Goal: Information Seeking & Learning: Learn about a topic

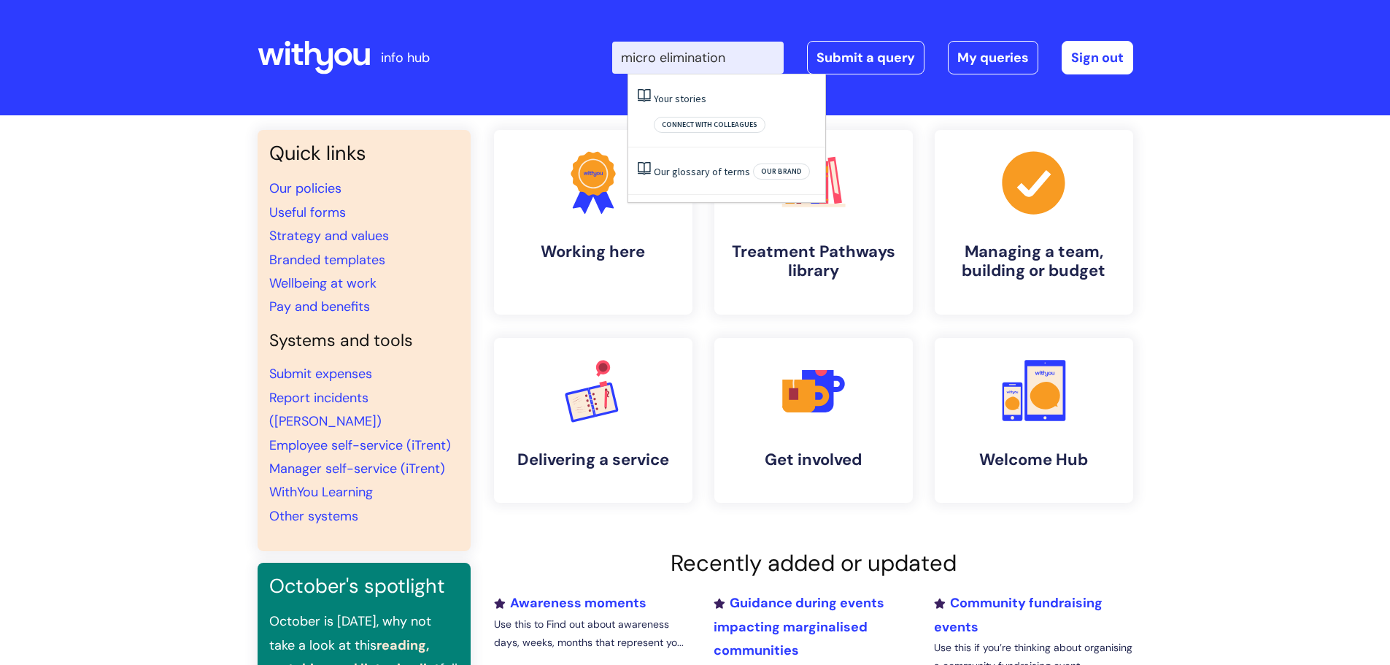
type input "micro elimination"
click button "Search" at bounding box center [0, 0] width 0 height 0
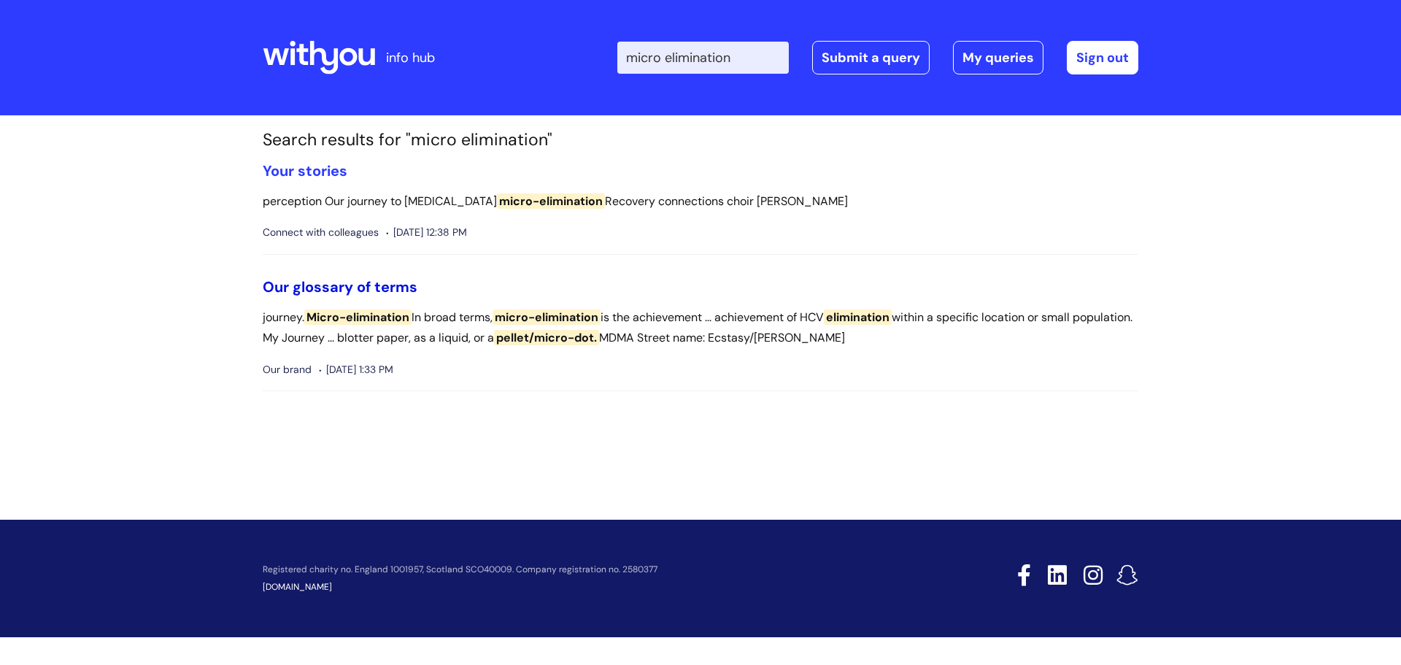
click at [368, 285] on link "Our glossary of terms" at bounding box center [340, 286] width 155 height 19
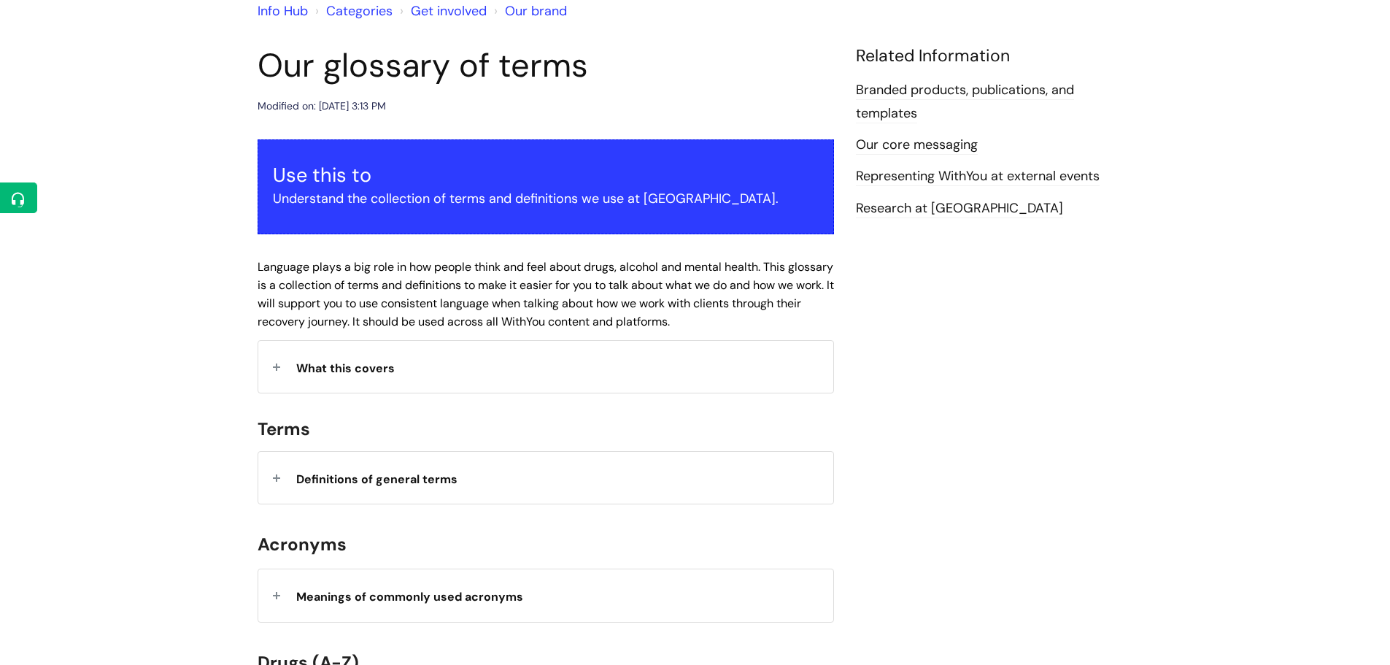
scroll to position [146, 0]
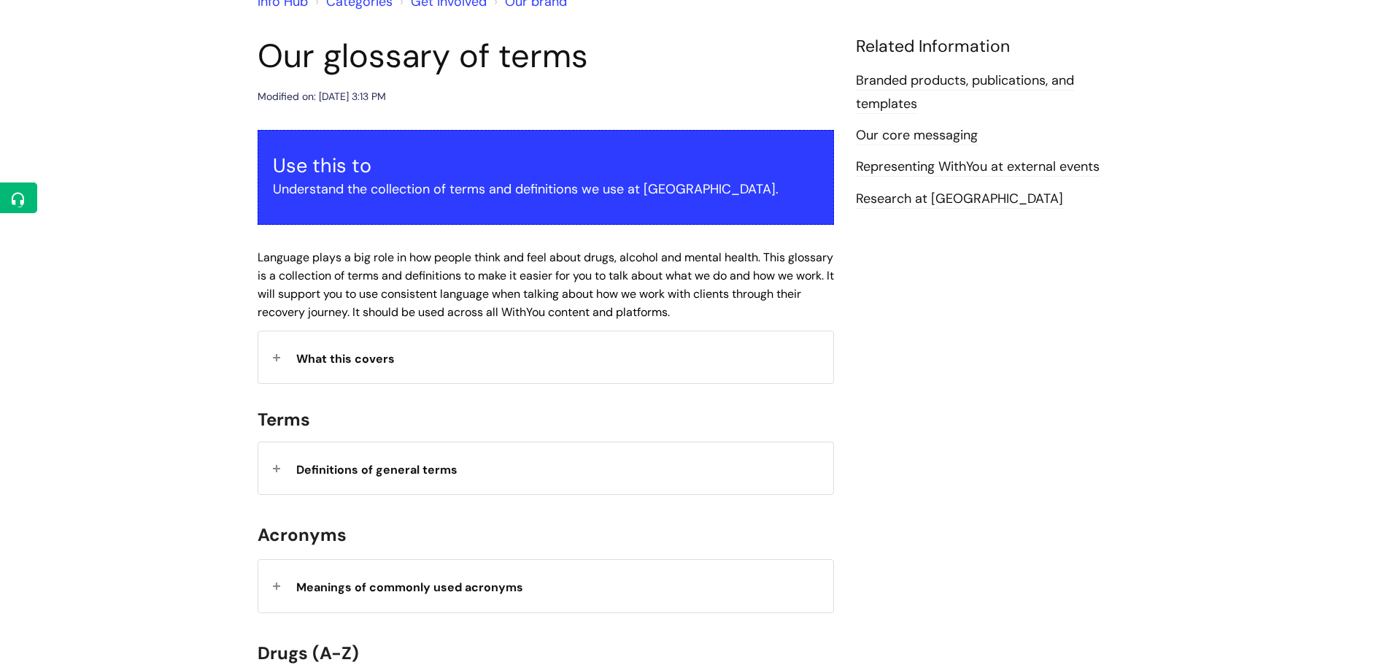
click at [375, 364] on span "What this covers" at bounding box center [345, 358] width 99 height 15
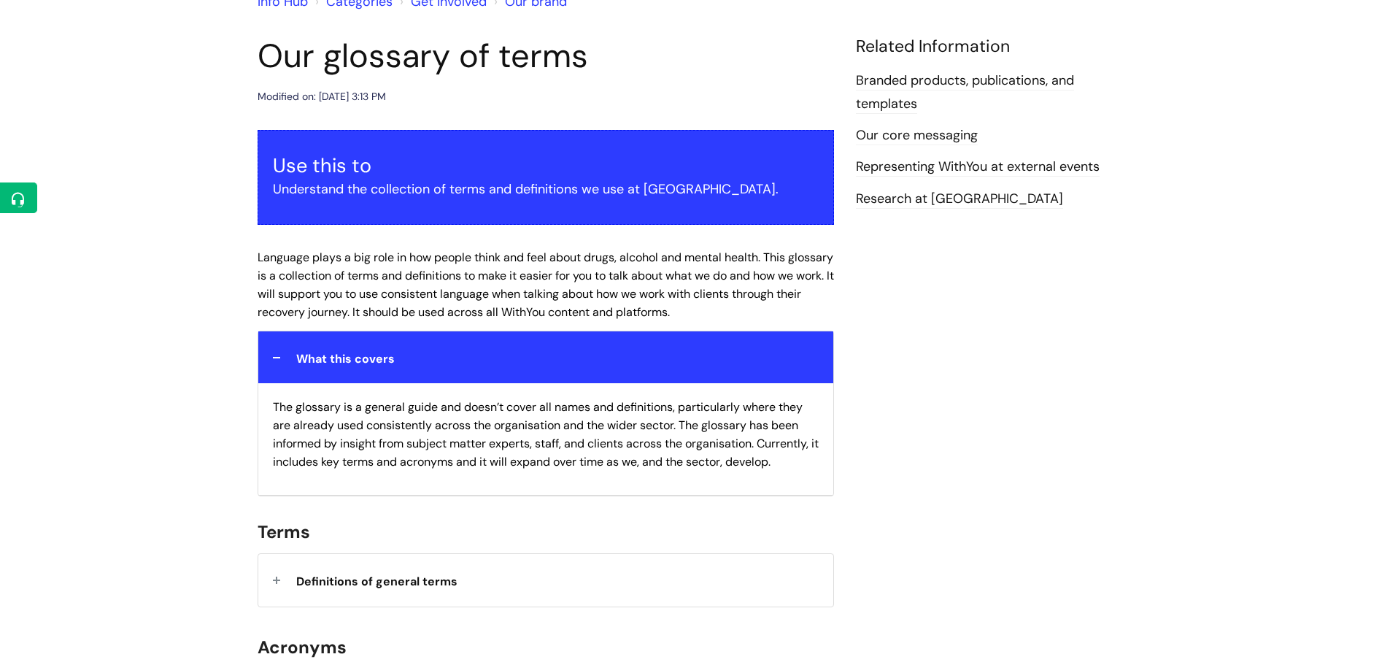
click at [375, 364] on span "What this covers" at bounding box center [345, 358] width 99 height 15
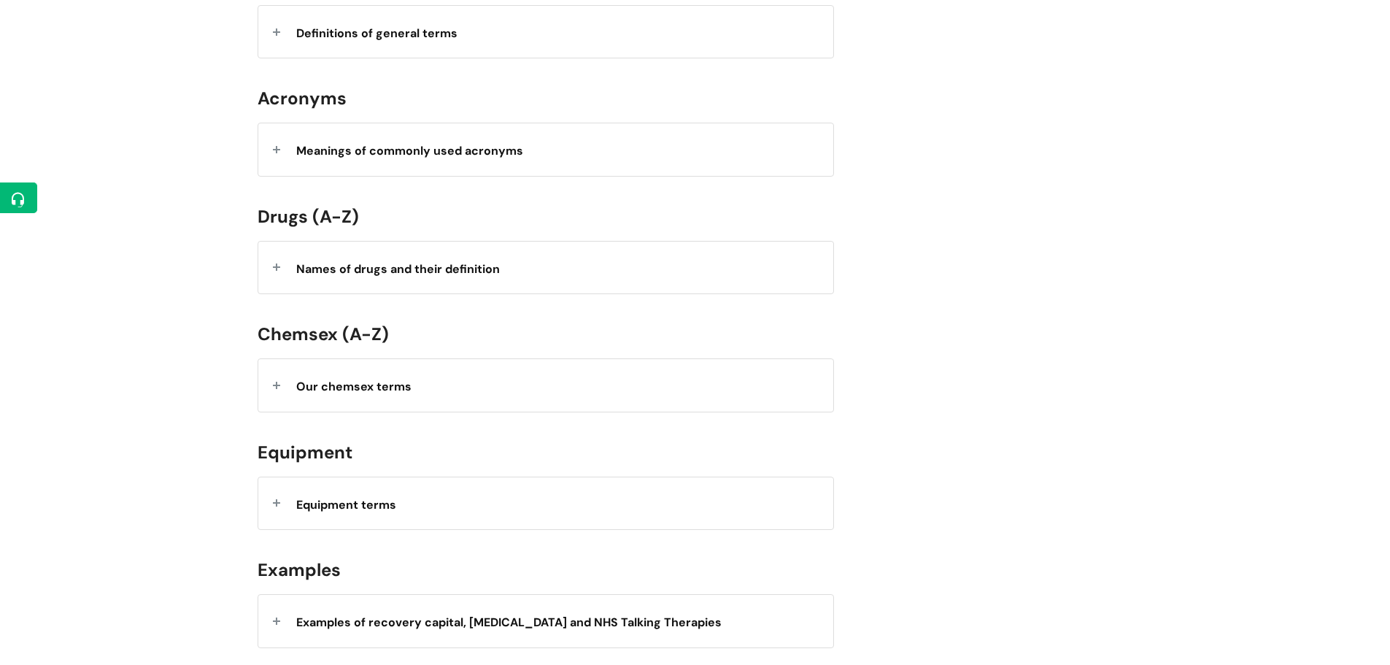
scroll to position [584, 0]
click at [446, 401] on div "Our chemsex terms" at bounding box center [545, 384] width 575 height 52
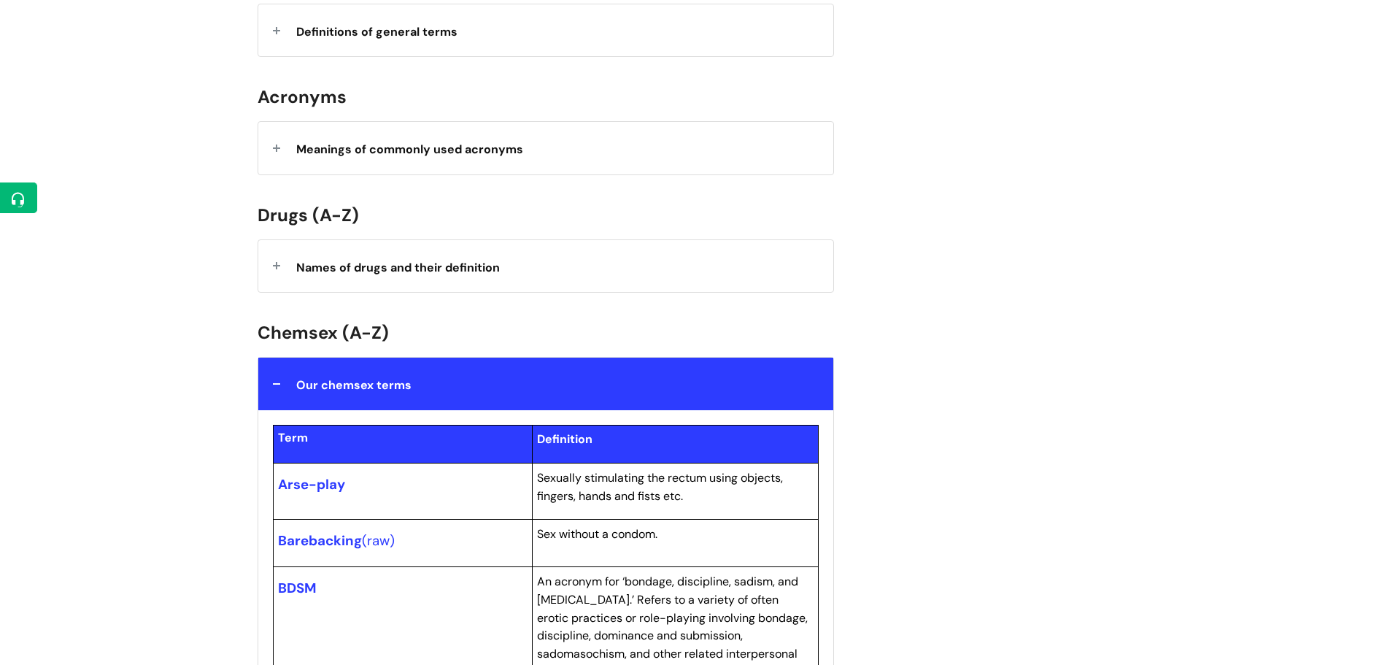
click at [434, 390] on div "Our chemsex terms" at bounding box center [545, 384] width 575 height 52
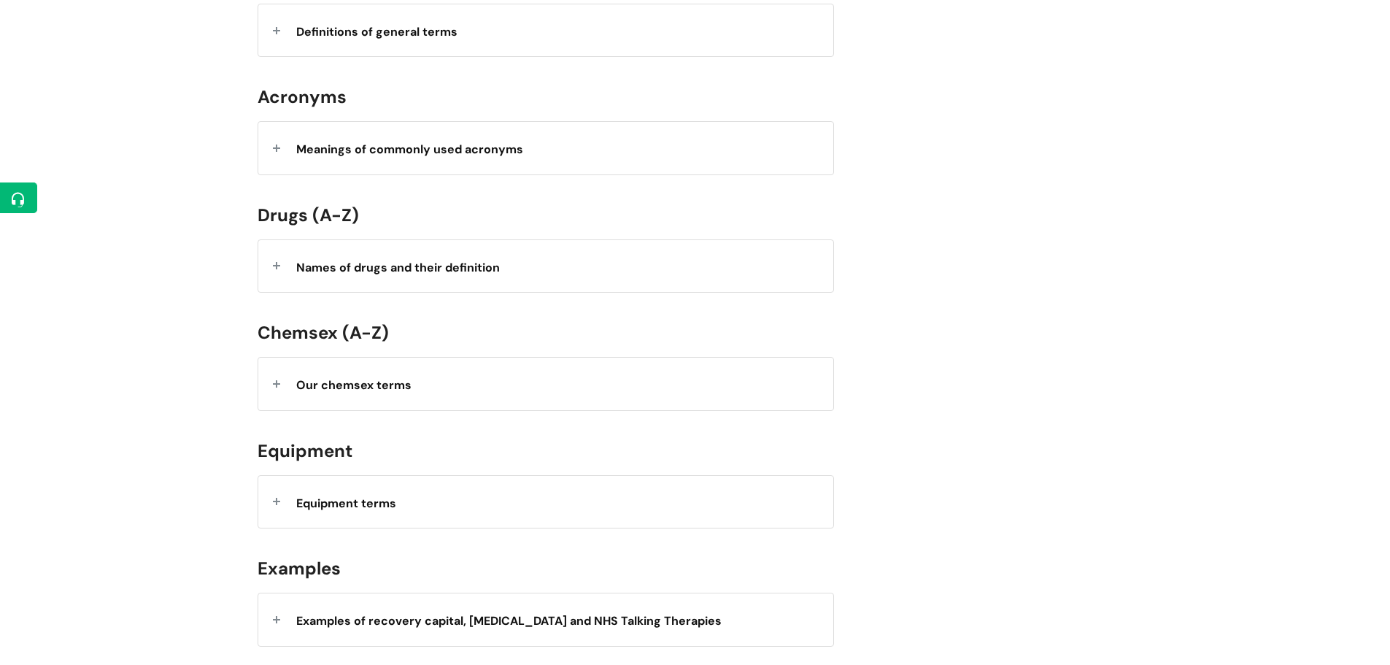
click at [434, 390] on div "Our chemsex terms" at bounding box center [545, 384] width 575 height 52
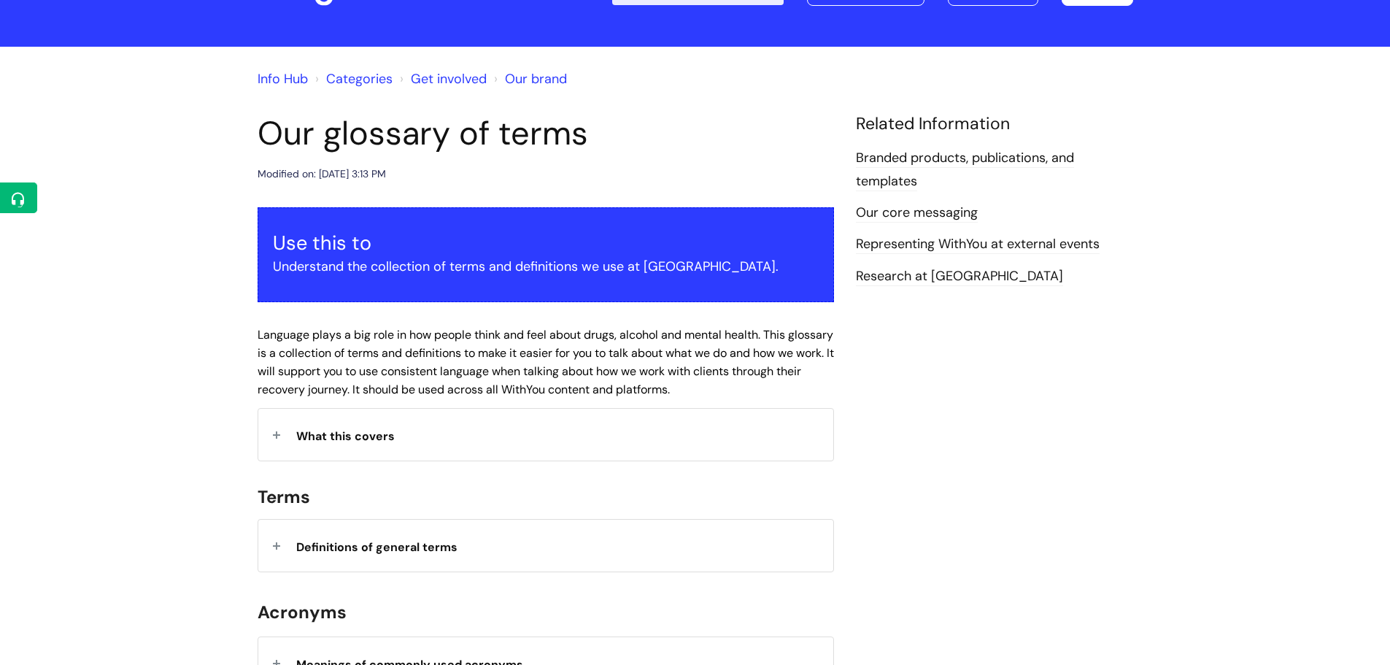
scroll to position [0, 0]
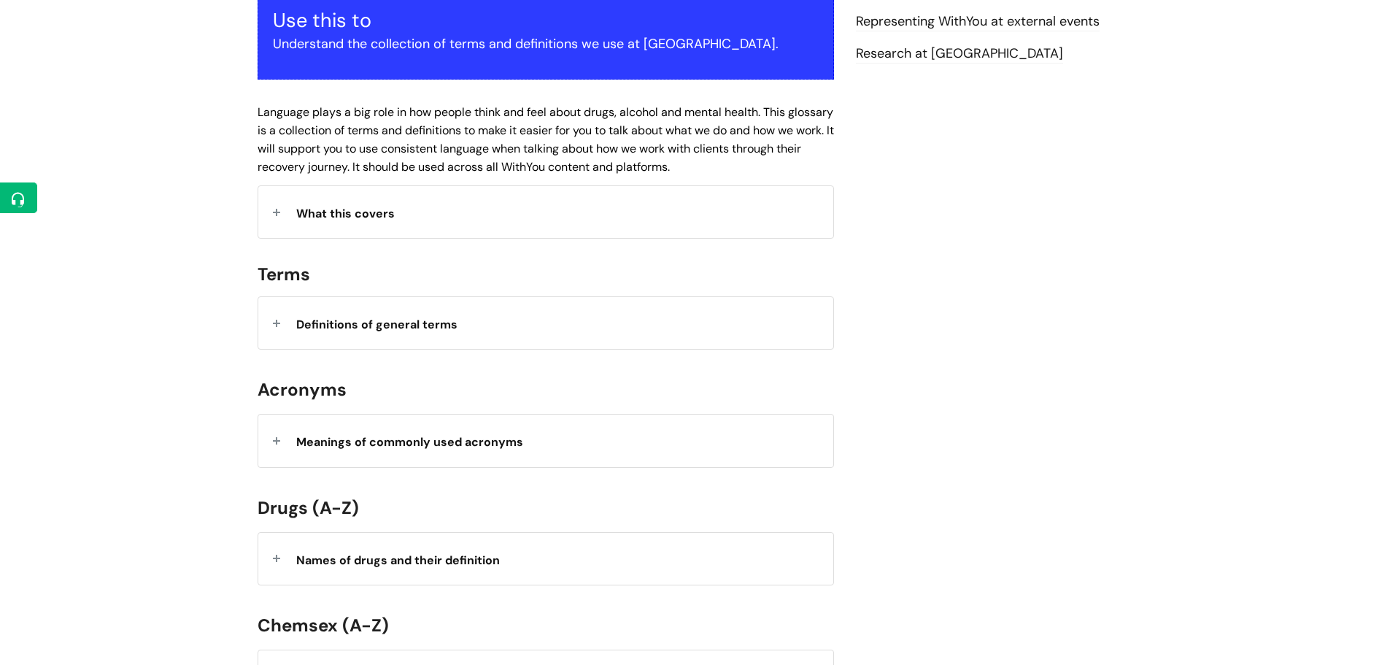
scroll to position [292, 0]
click at [470, 331] on div "Definitions of general terms" at bounding box center [545, 322] width 575 height 52
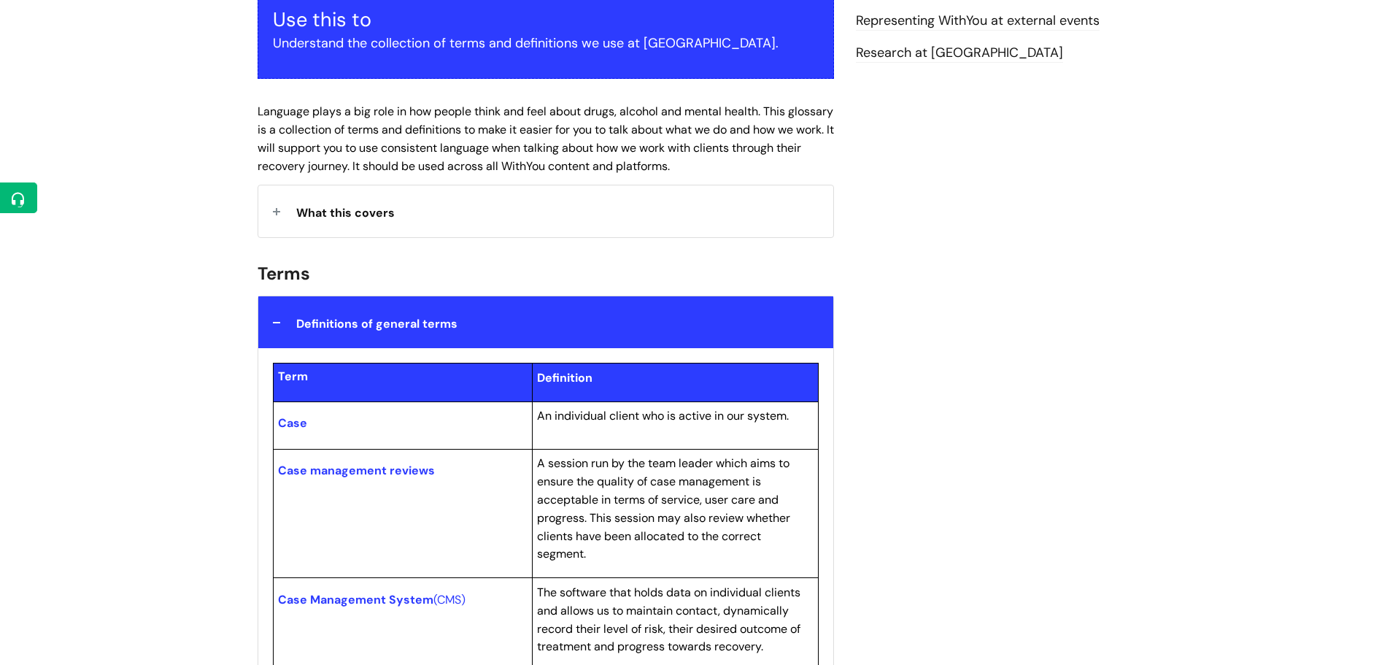
click at [470, 330] on div "Definitions of general terms" at bounding box center [545, 322] width 575 height 52
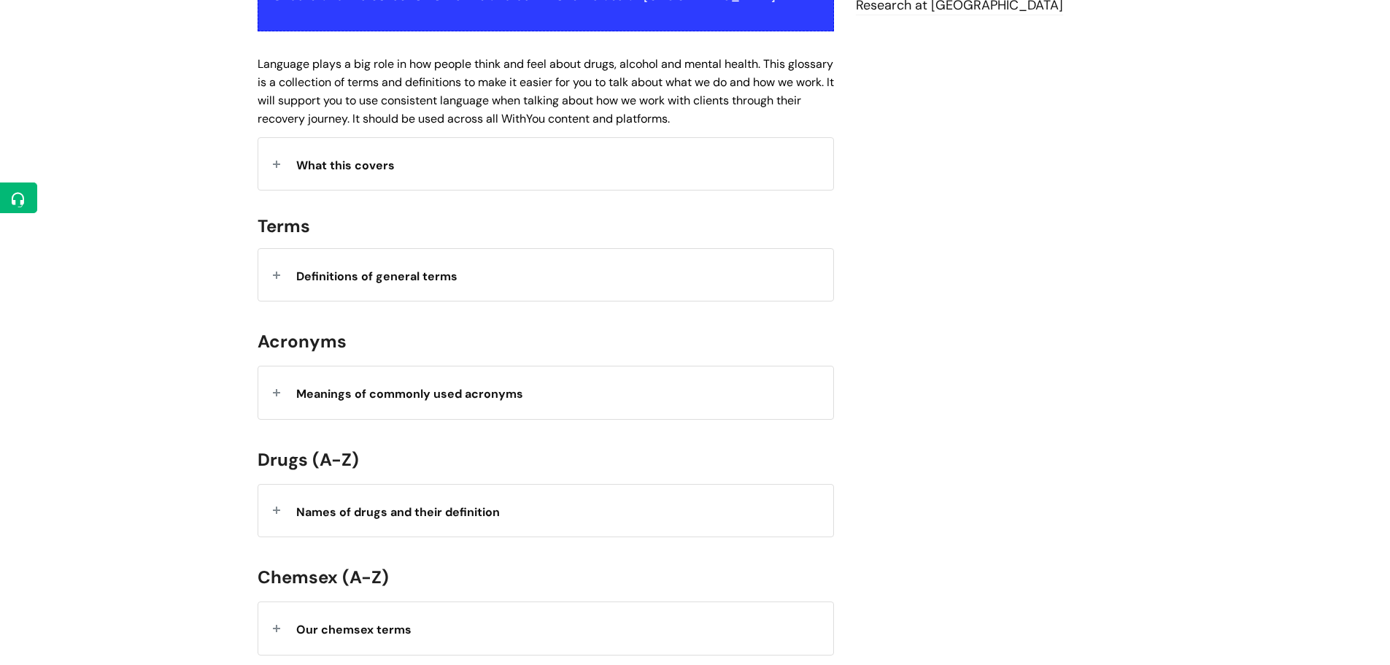
scroll to position [365, 0]
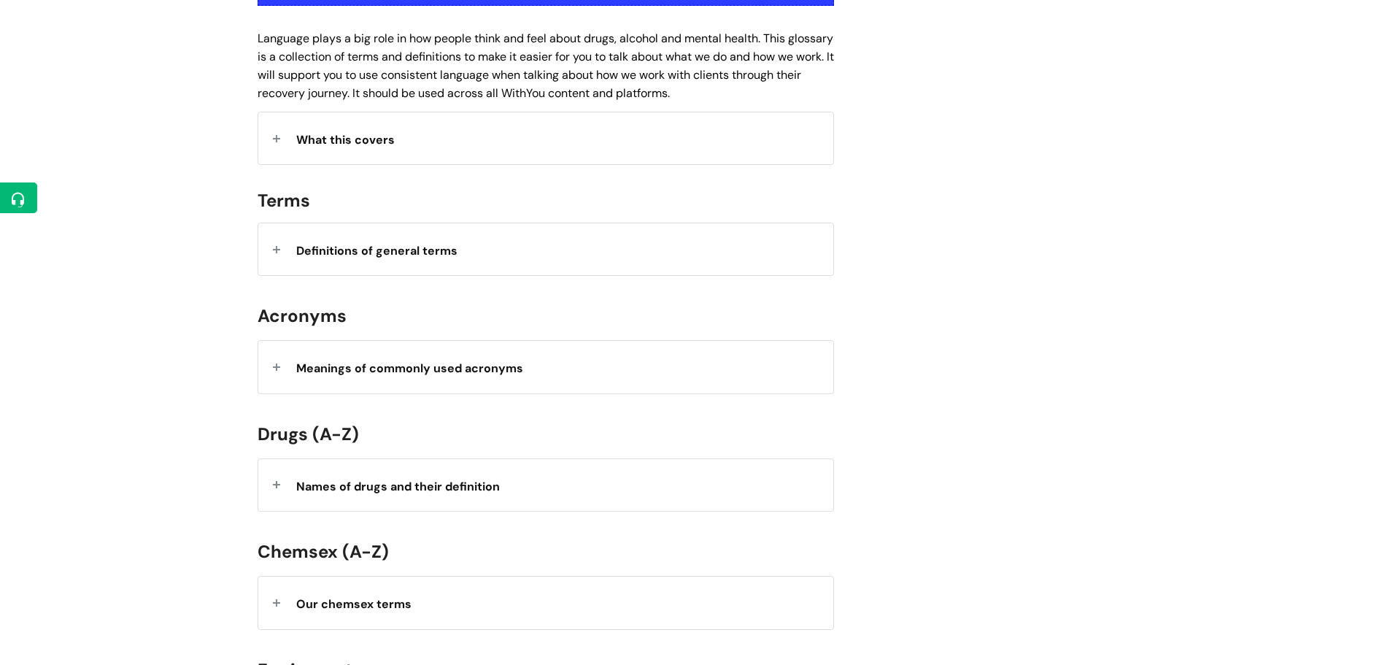
click at [471, 368] on strong "Meanings of commonly used acronyms" at bounding box center [409, 368] width 227 height 15
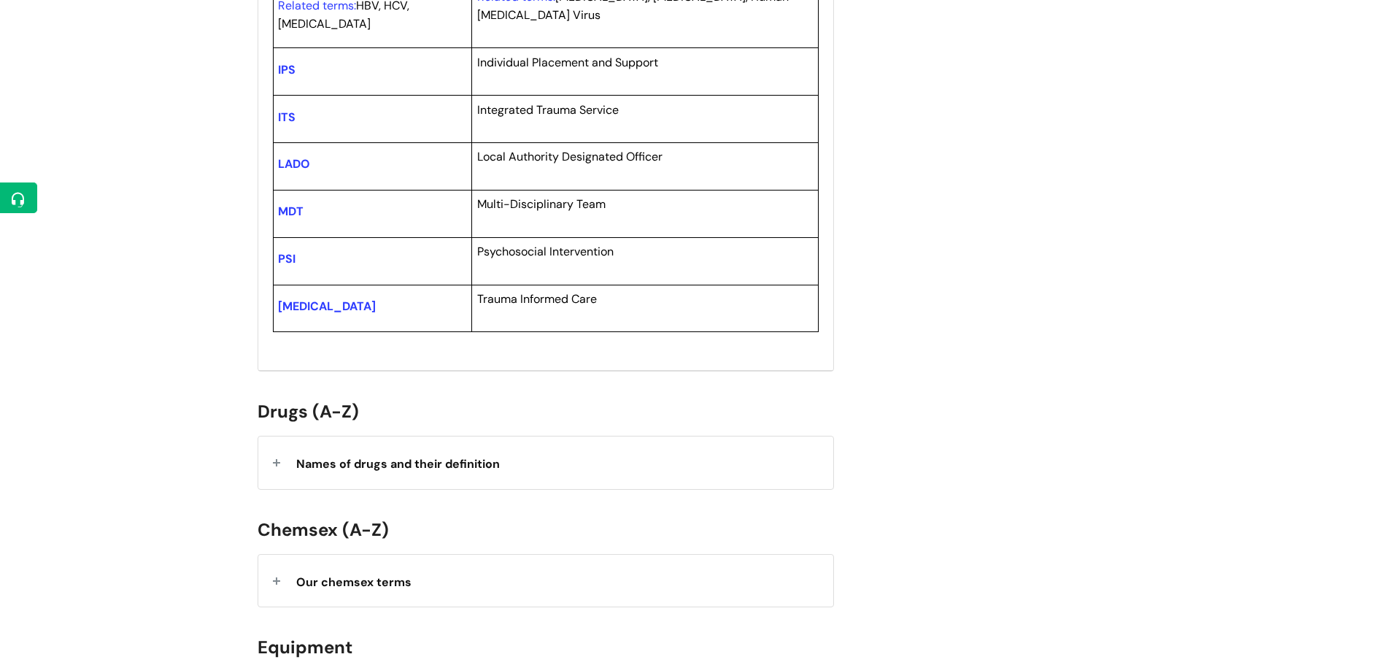
scroll to position [876, 0]
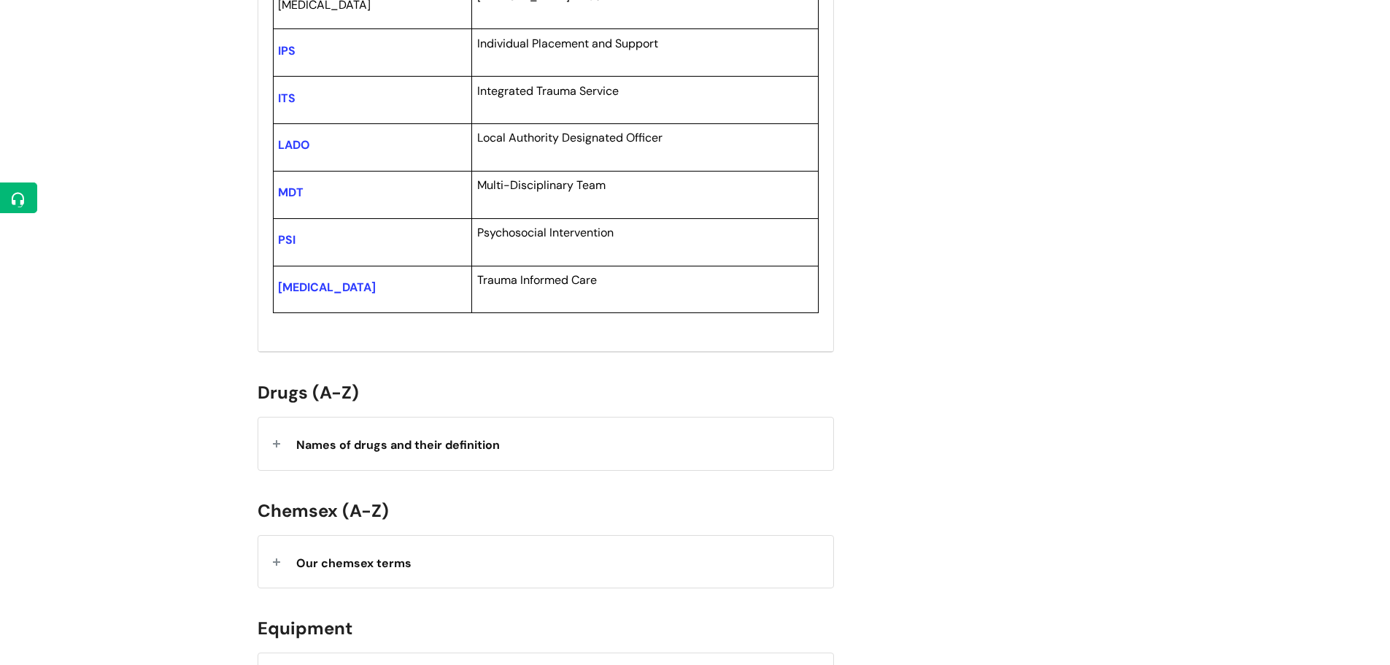
click at [472, 463] on div "Names of drugs and their definition" at bounding box center [545, 443] width 575 height 52
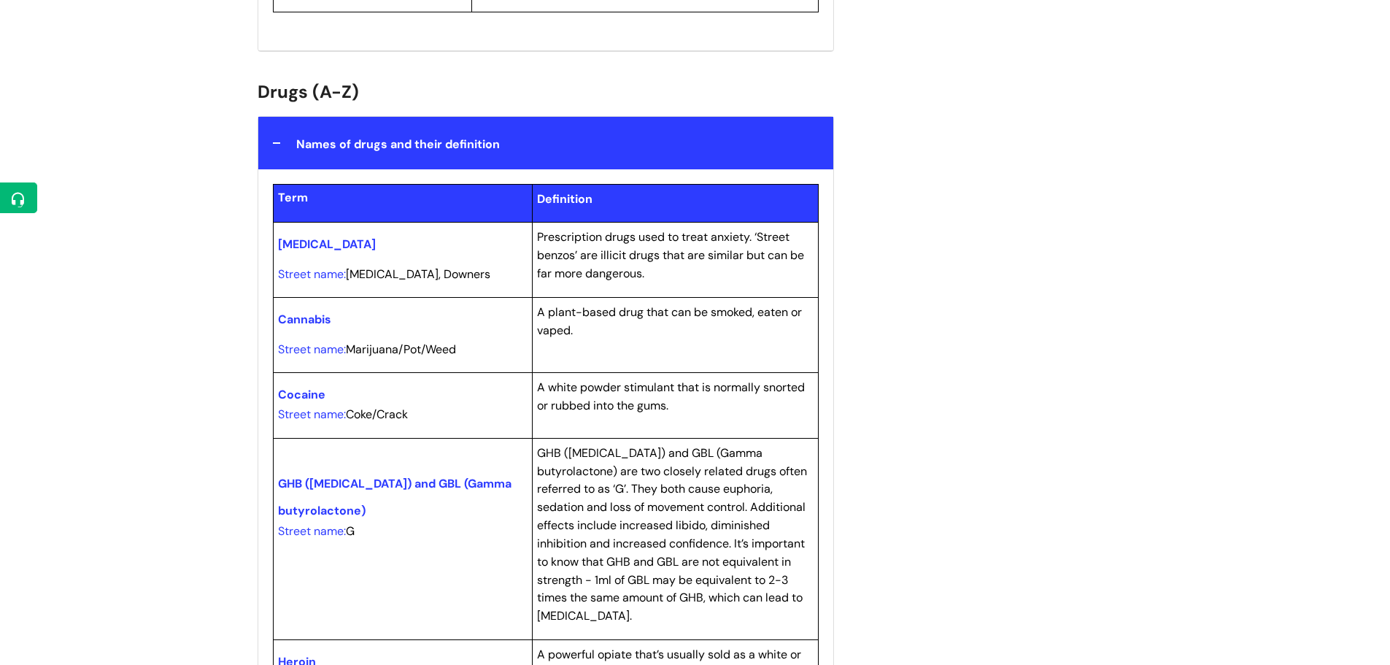
scroll to position [949, 0]
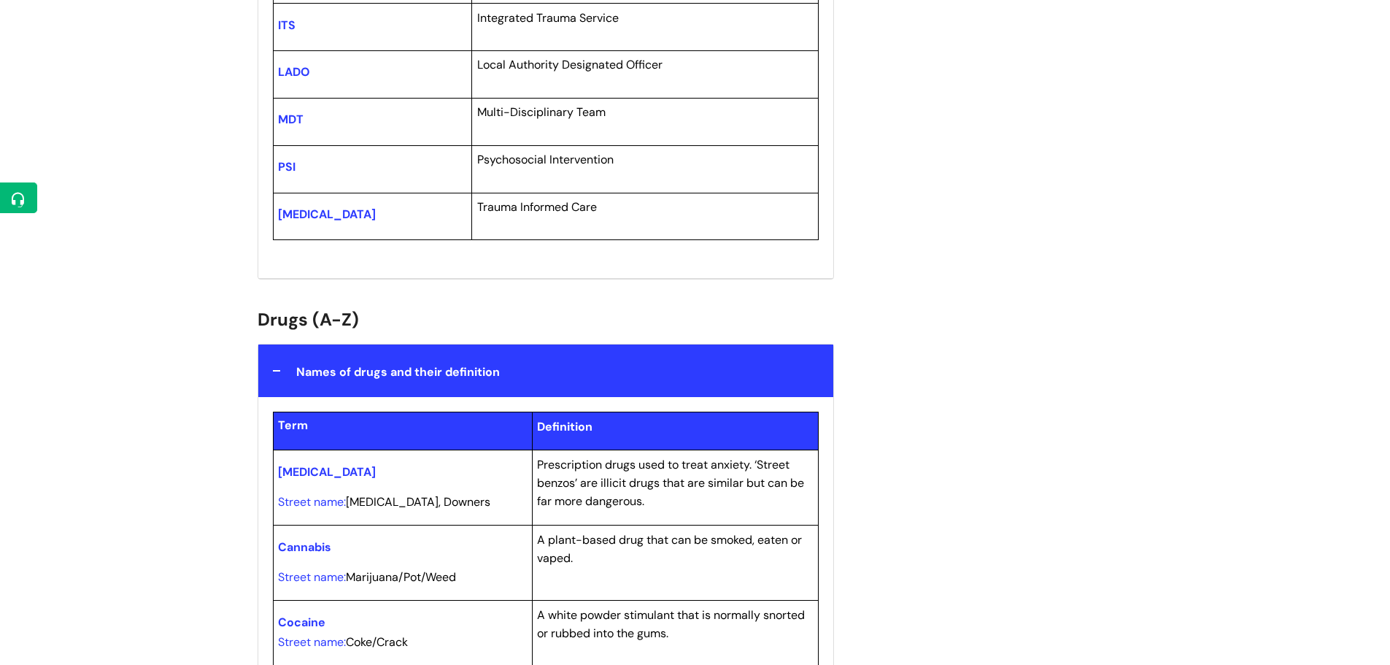
click at [439, 374] on strong "Names of drugs and their definition" at bounding box center [398, 371] width 204 height 15
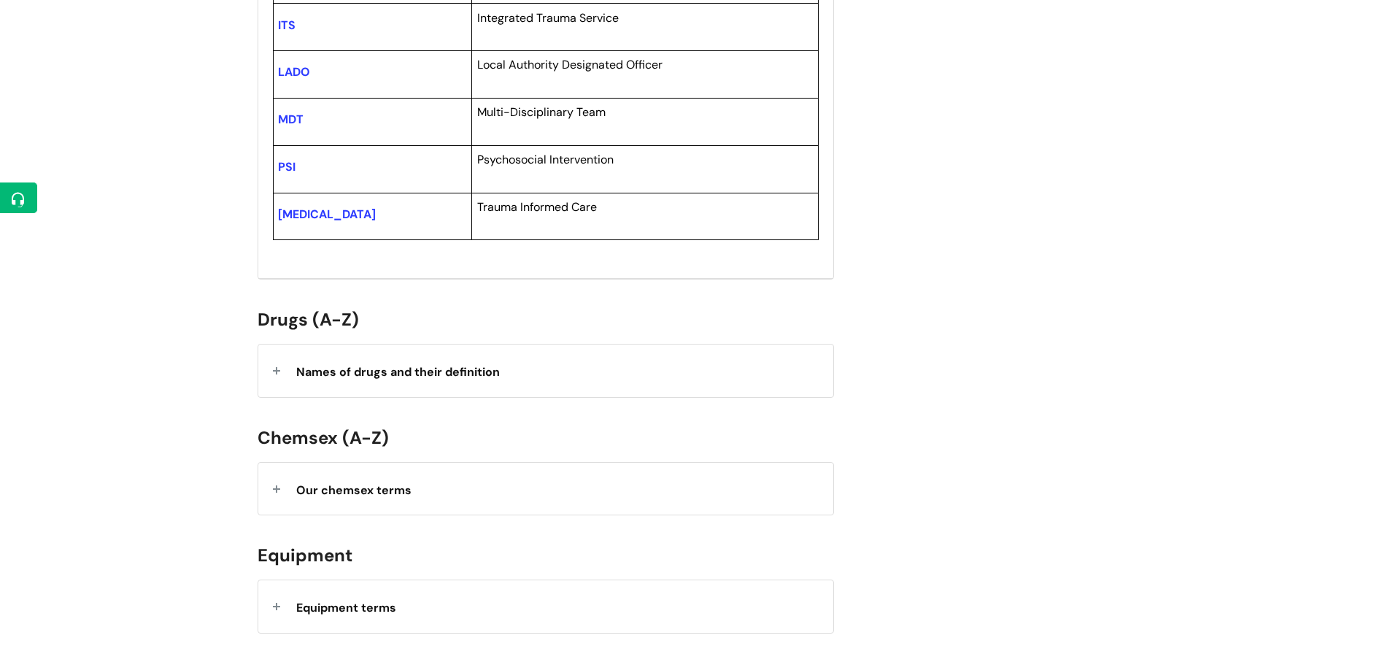
click at [468, 482] on div "Our chemsex terms" at bounding box center [545, 489] width 575 height 52
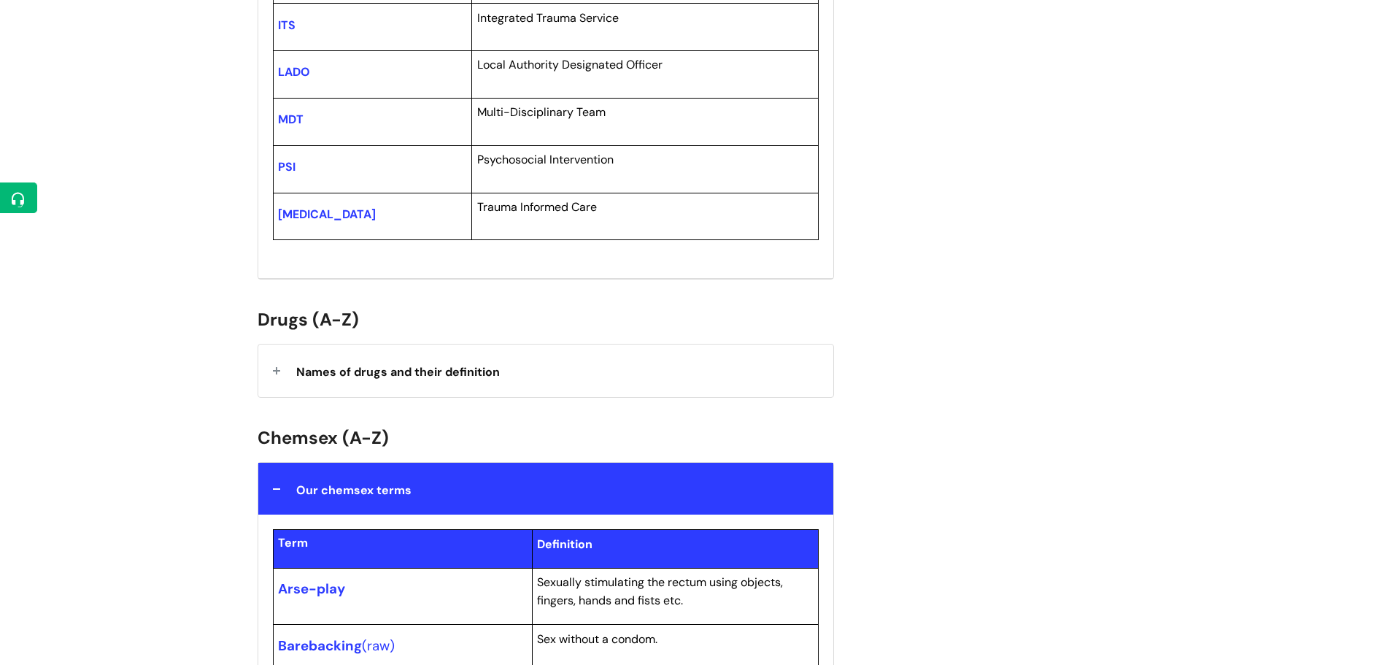
click at [468, 483] on div "Our chemsex terms" at bounding box center [545, 489] width 575 height 52
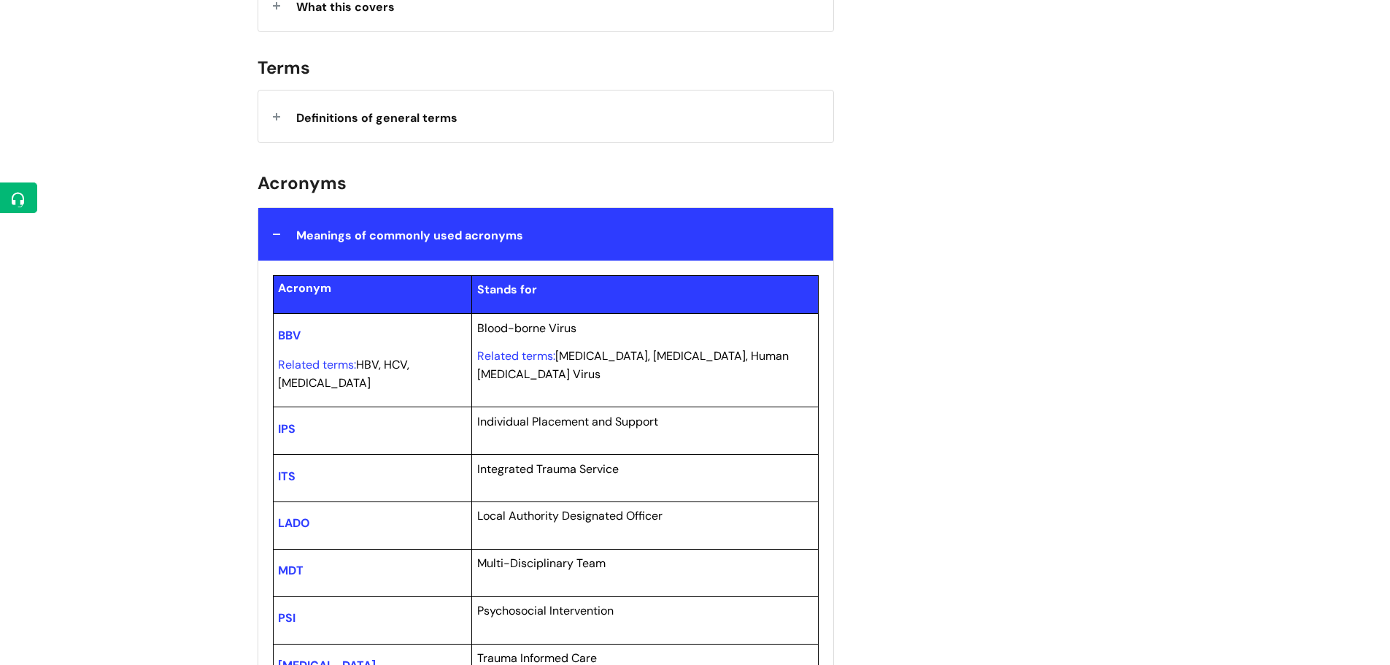
scroll to position [438, 0]
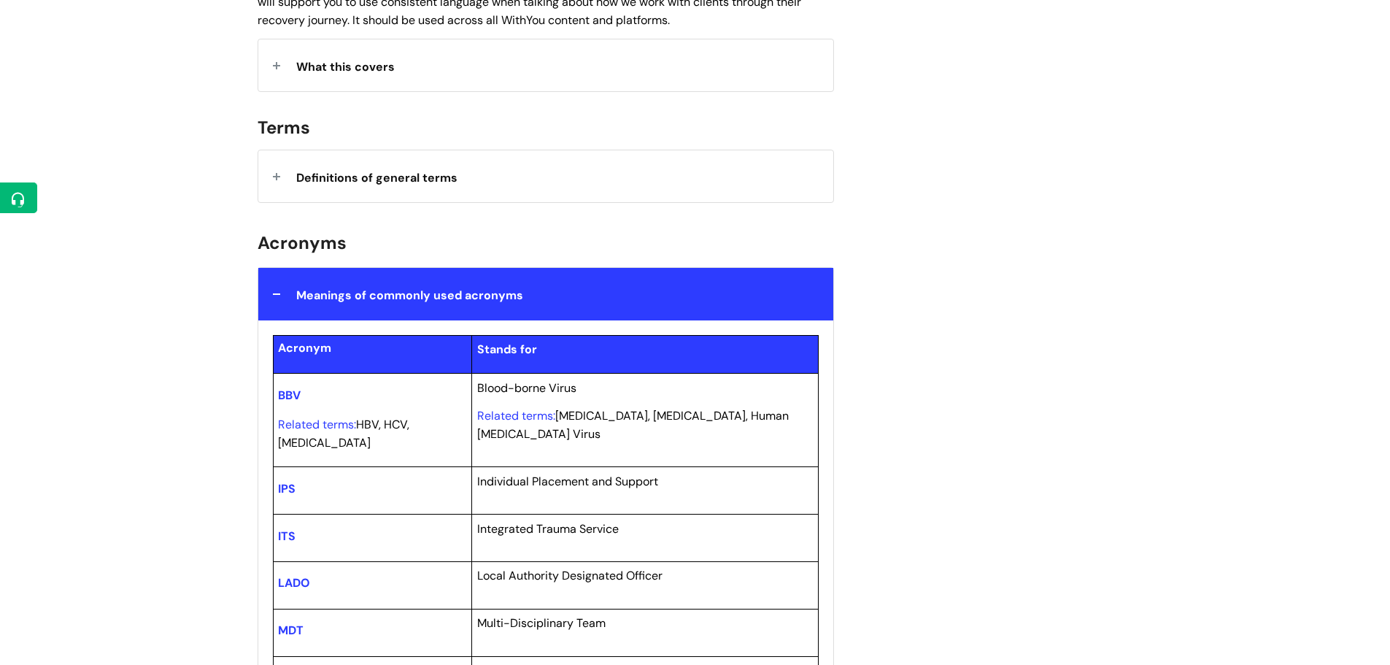
click at [431, 309] on div "Meanings of commonly used acronyms" at bounding box center [545, 294] width 575 height 52
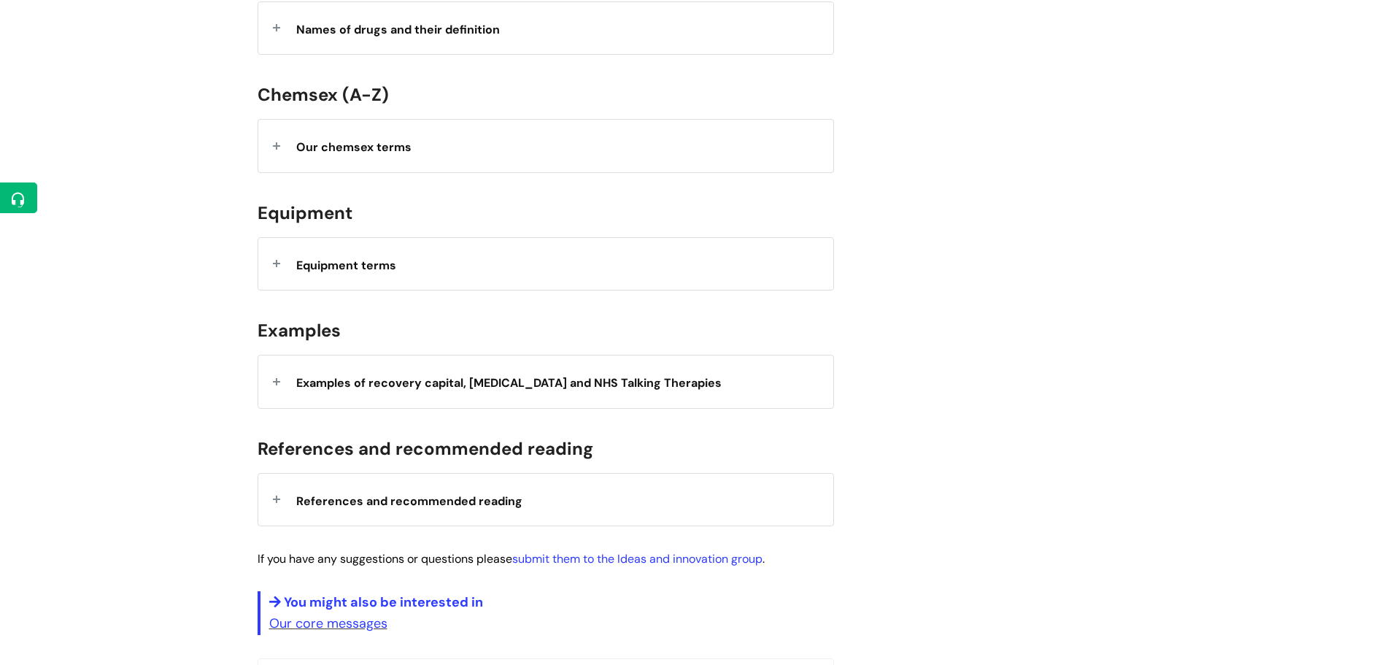
scroll to position [949, 0]
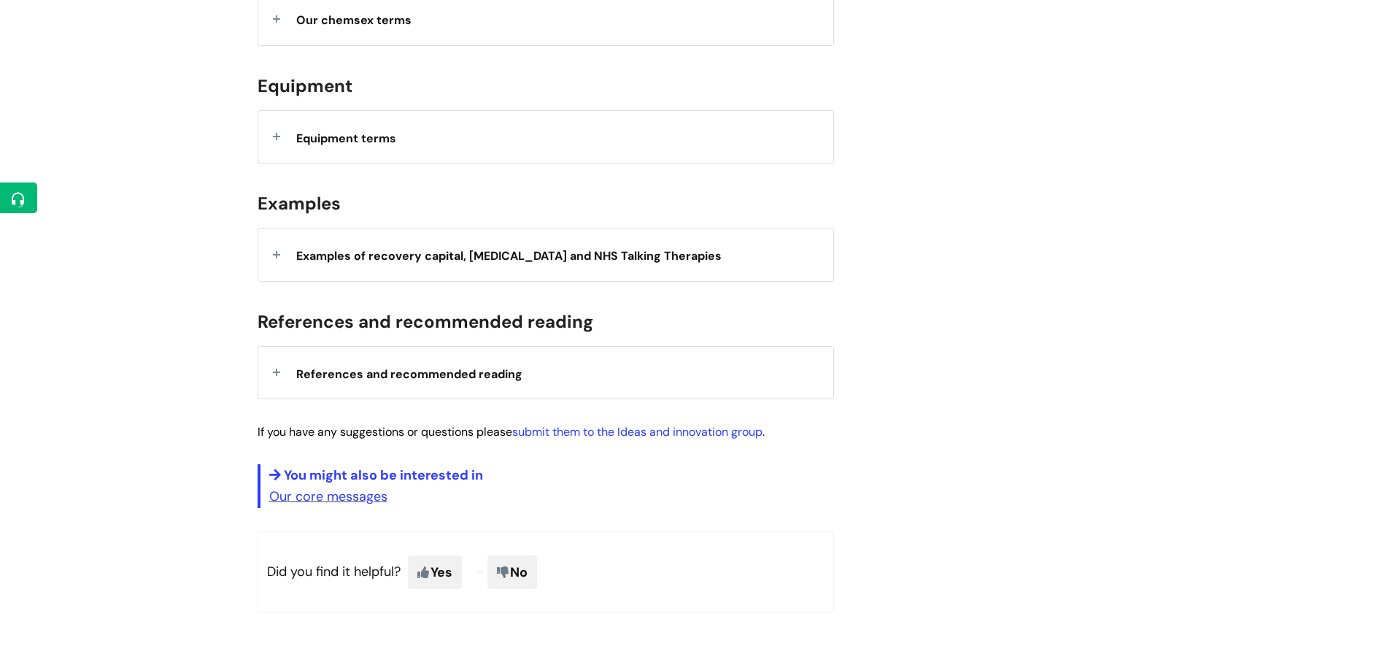
click at [469, 388] on div "References and recommended reading" at bounding box center [545, 373] width 575 height 52
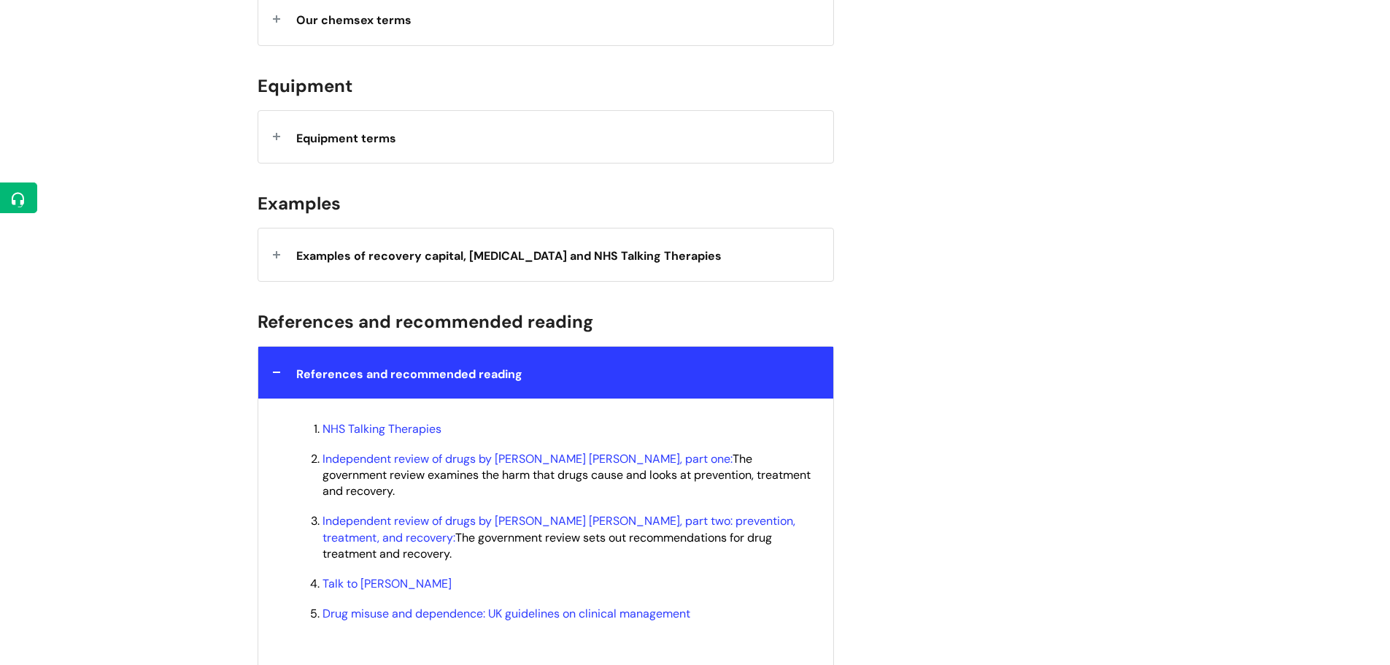
click at [469, 388] on div "References and recommended reading" at bounding box center [545, 373] width 575 height 52
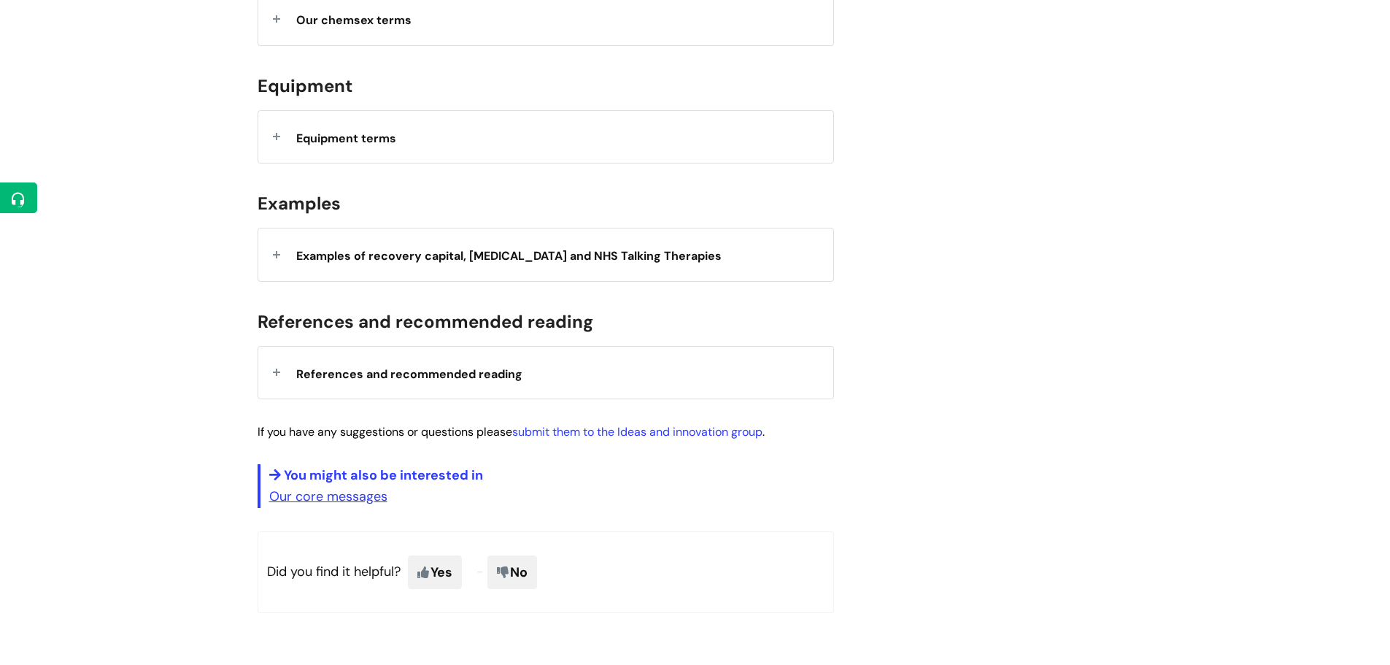
scroll to position [657, 0]
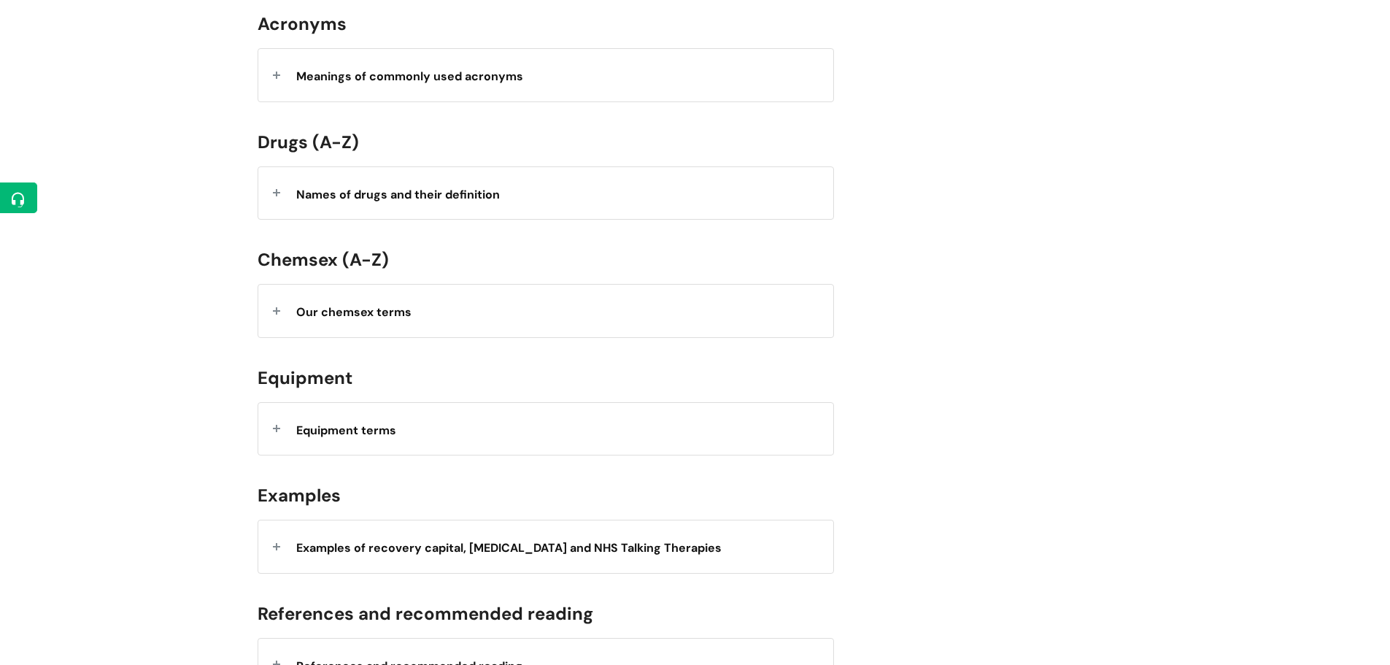
click at [391, 317] on span "Our chemsex terms" at bounding box center [353, 311] width 115 height 15
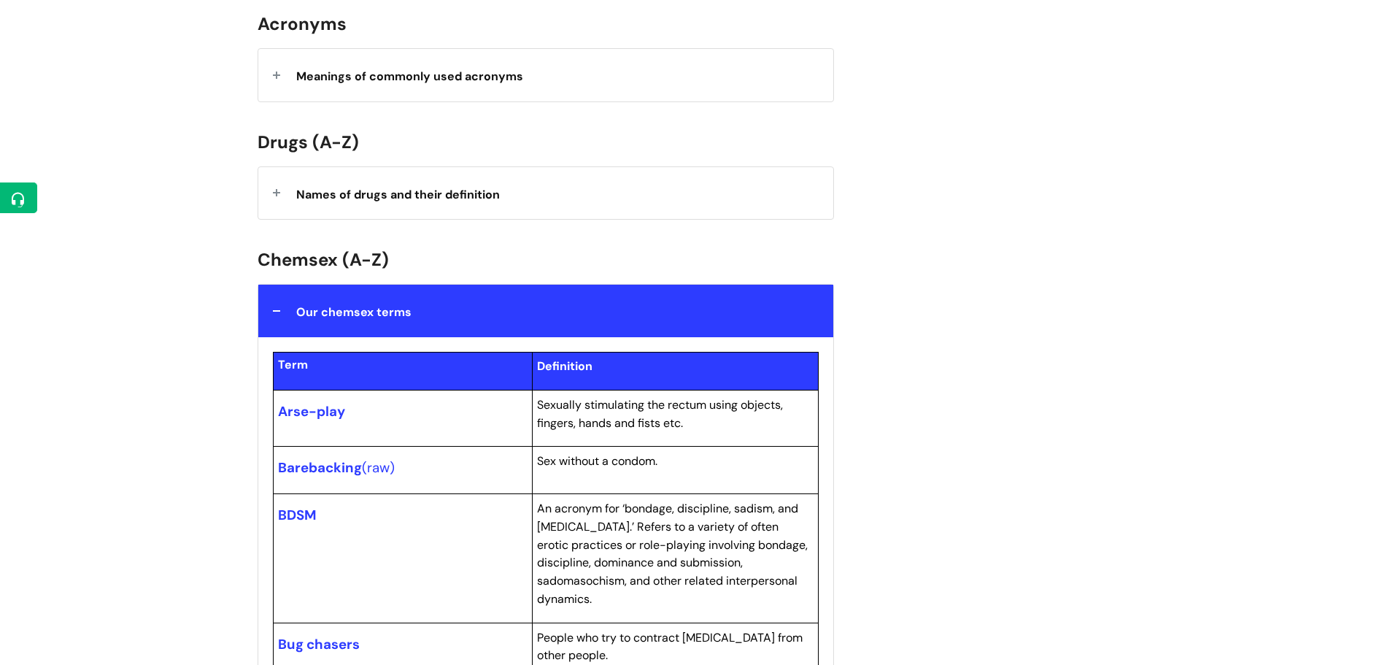
click at [391, 317] on span "Our chemsex terms" at bounding box center [353, 311] width 115 height 15
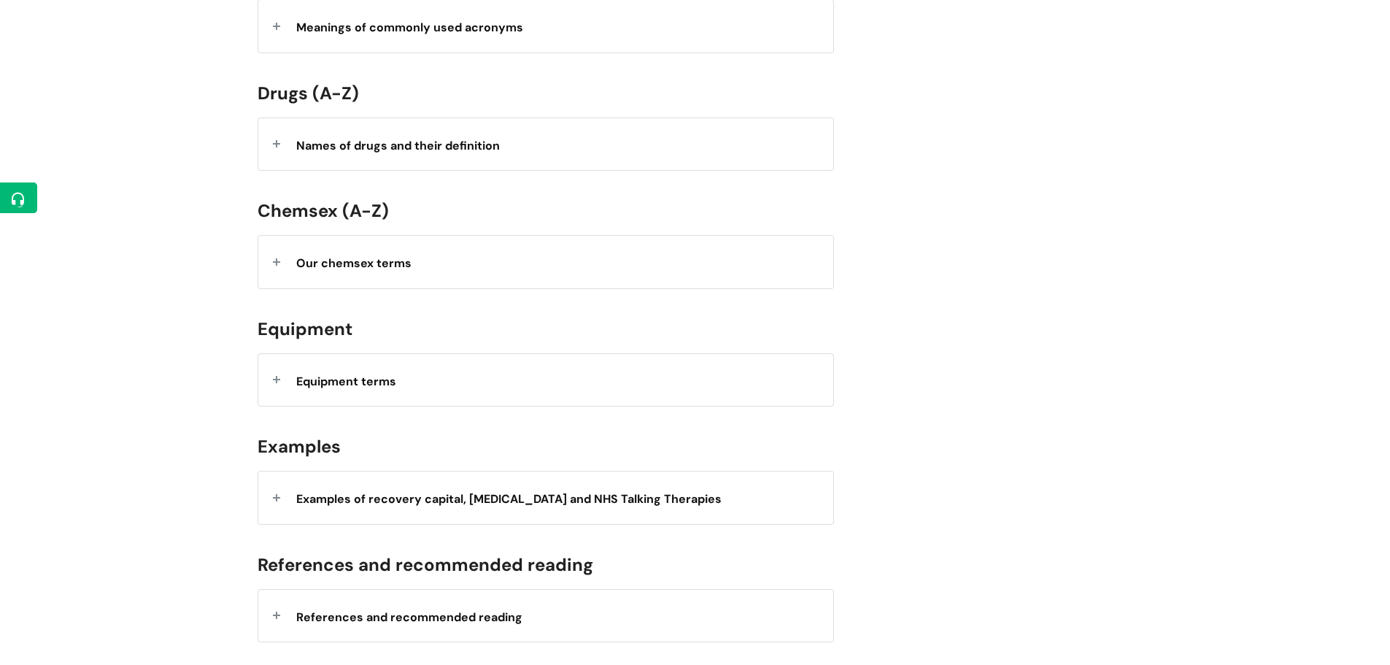
scroll to position [730, 0]
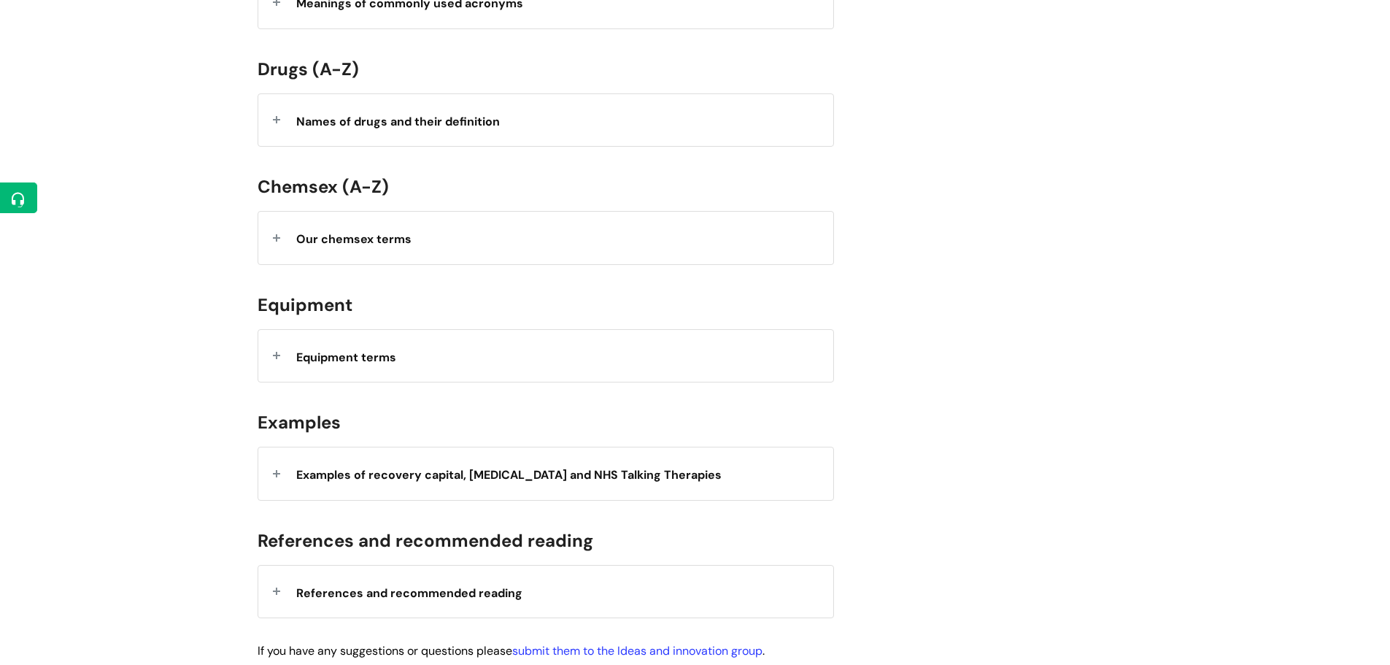
click at [409, 236] on span "Our chemsex terms" at bounding box center [353, 238] width 115 height 15
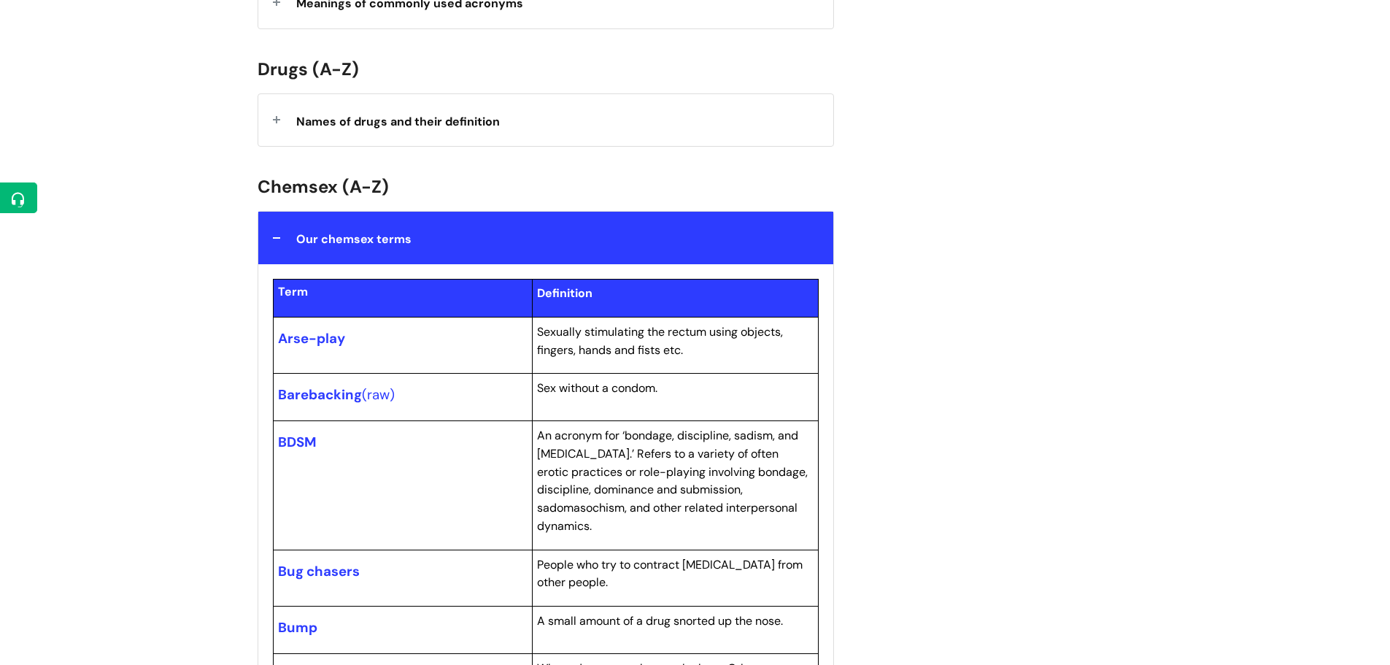
click at [326, 228] on strong "Our chemsex terms" at bounding box center [353, 237] width 115 height 22
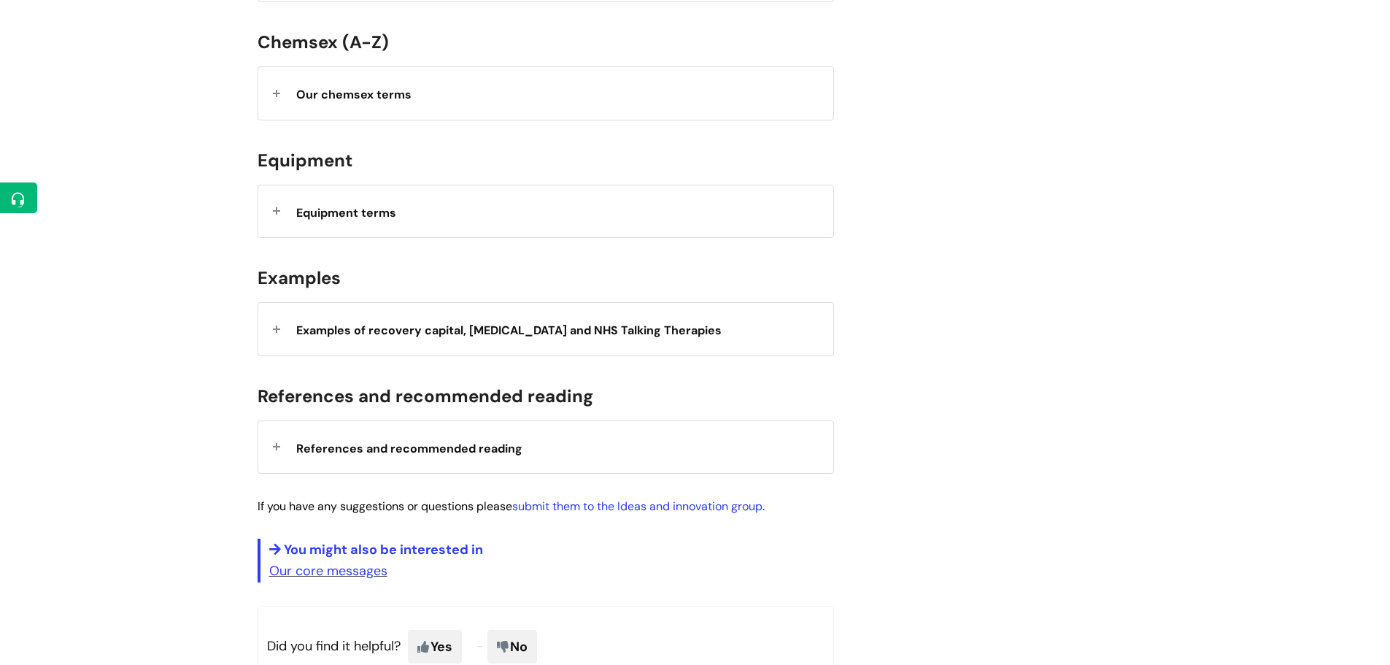
scroll to position [949, 0]
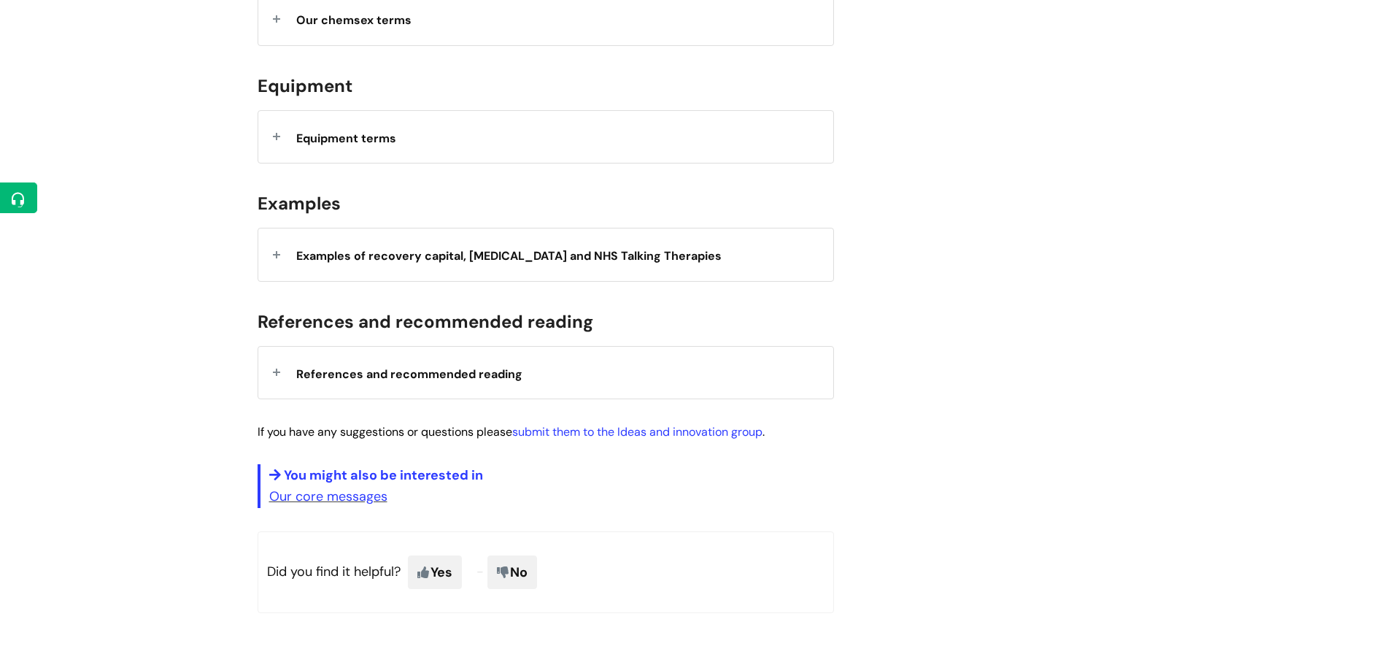
click at [365, 385] on div "References and recommended reading" at bounding box center [545, 373] width 575 height 52
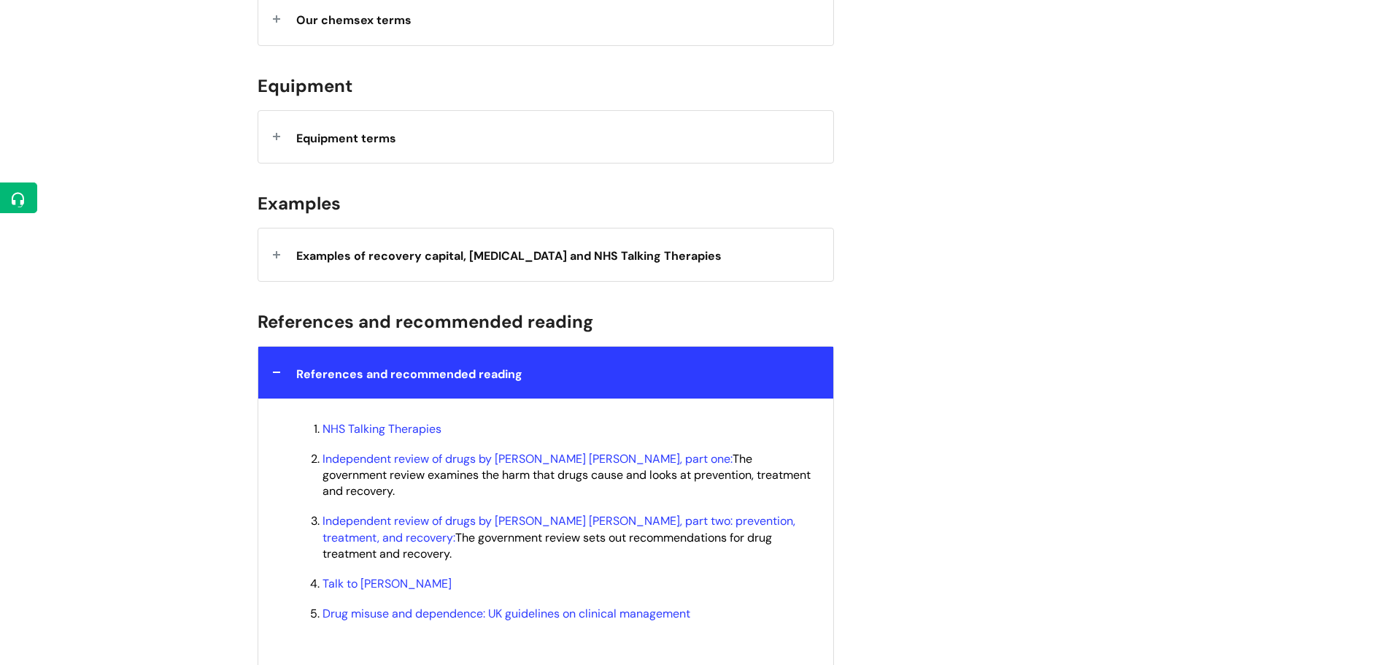
click at [365, 385] on div "References and recommended reading" at bounding box center [545, 373] width 575 height 52
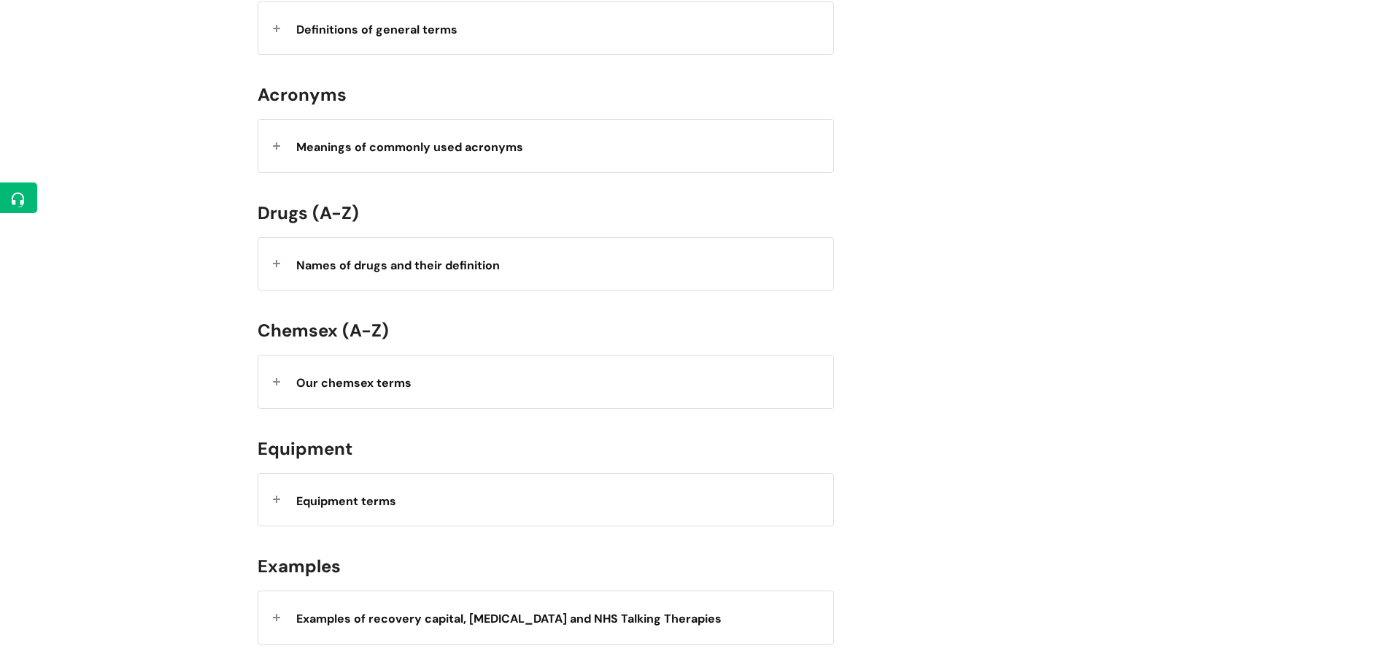
scroll to position [584, 0]
drag, startPoint x: 317, startPoint y: 458, endPoint x: 207, endPoint y: 458, distance: 110.2
click at [207, 458] on div "Info Hub Categories Get involved Our brand Our glossary of terms Modified on: W…" at bounding box center [695, 273] width 1390 height 1485
click at [316, 457] on span "Equipment" at bounding box center [305, 450] width 95 height 23
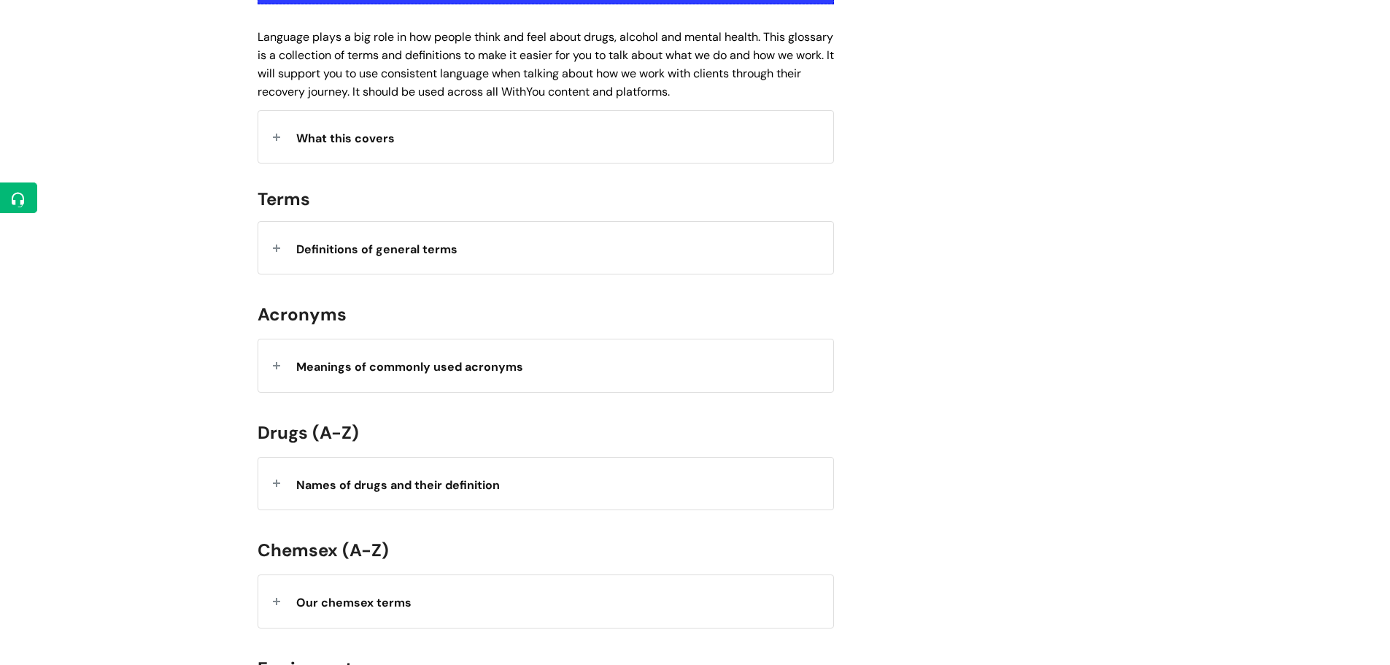
scroll to position [365, 0]
click at [417, 342] on div "Meanings of commonly used acronyms" at bounding box center [545, 367] width 575 height 52
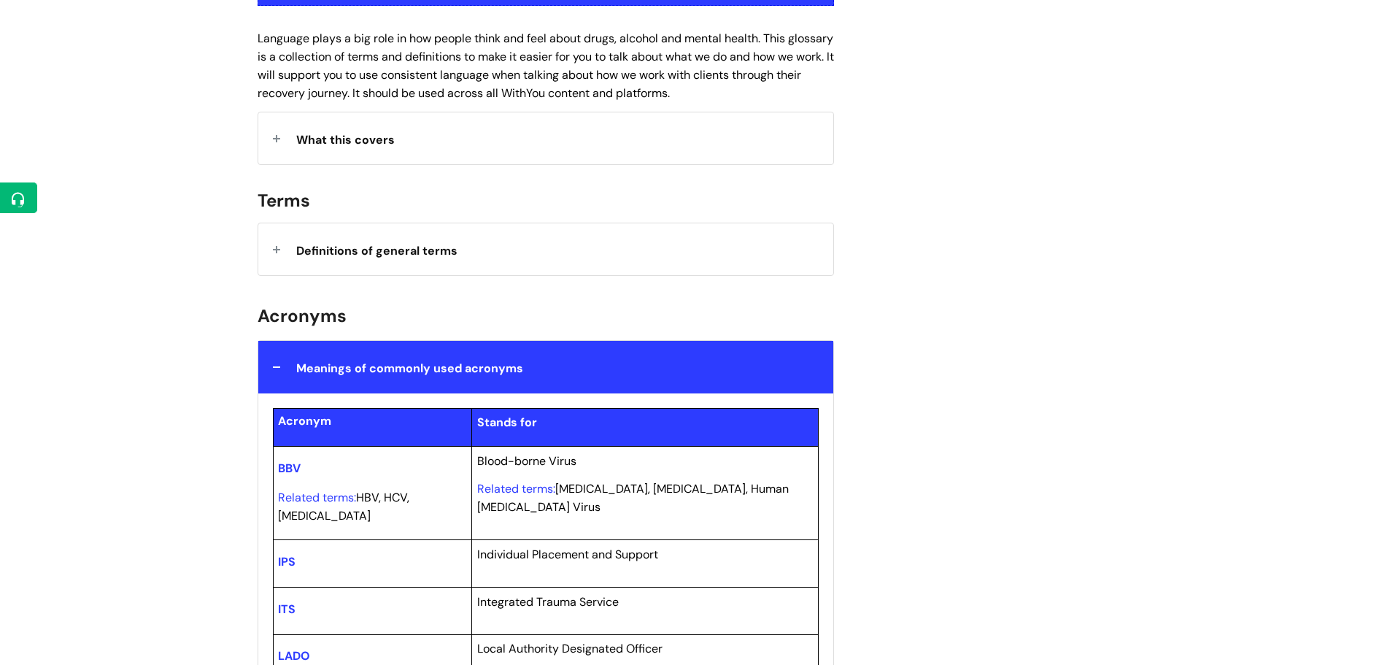
click at [417, 344] on div "Meanings of commonly used acronyms" at bounding box center [545, 367] width 575 height 52
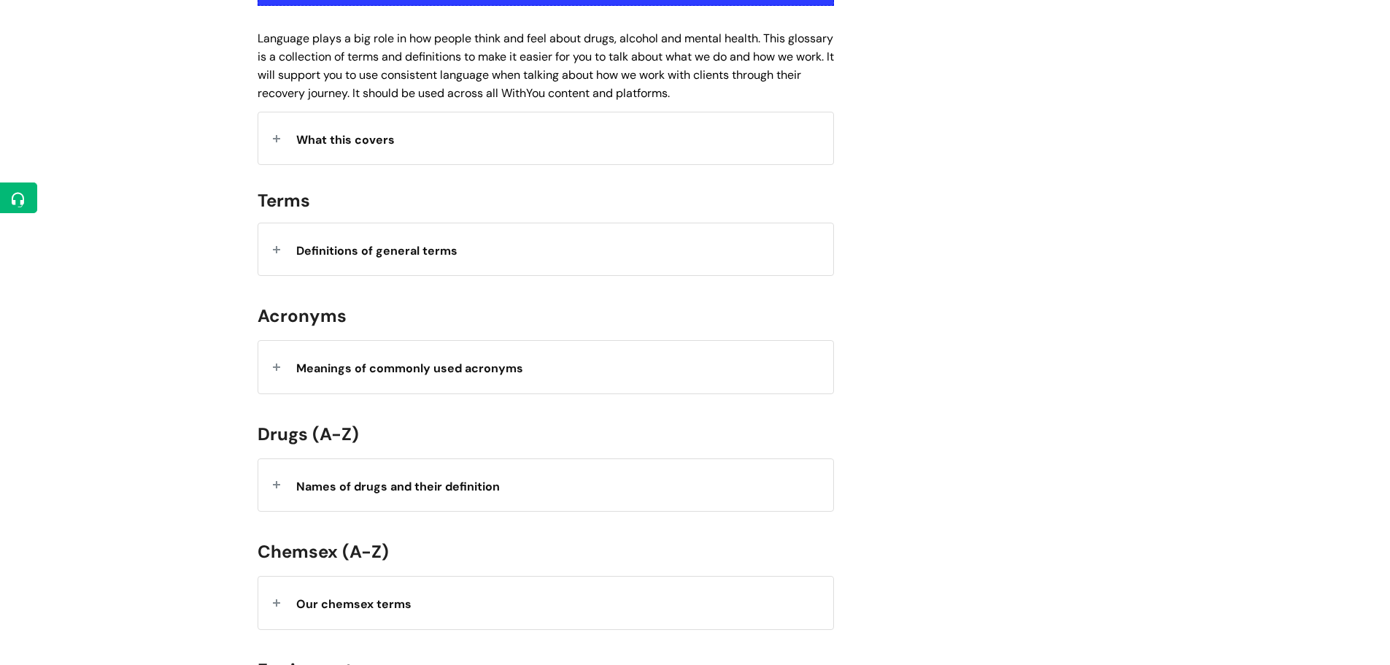
click at [404, 255] on span "Definitions of general terms" at bounding box center [376, 250] width 161 height 15
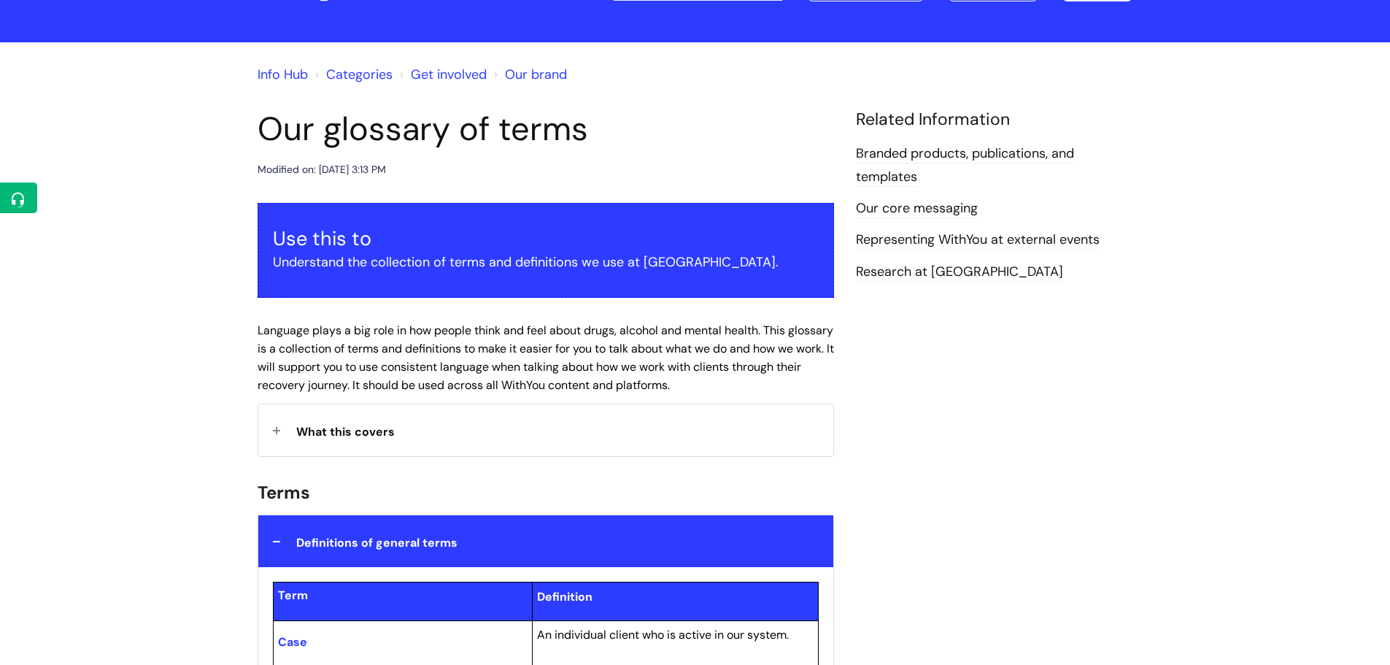
scroll to position [0, 0]
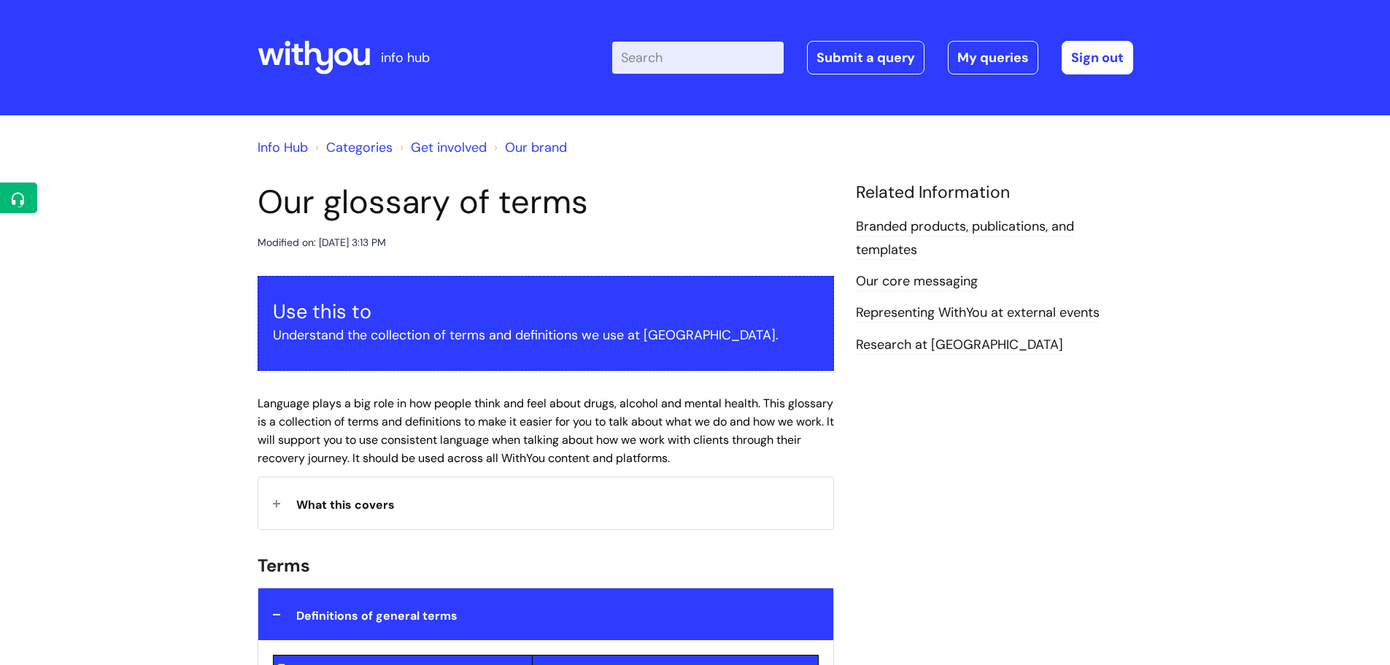
click at [718, 67] on input "Enter your search term here..." at bounding box center [698, 58] width 172 height 32
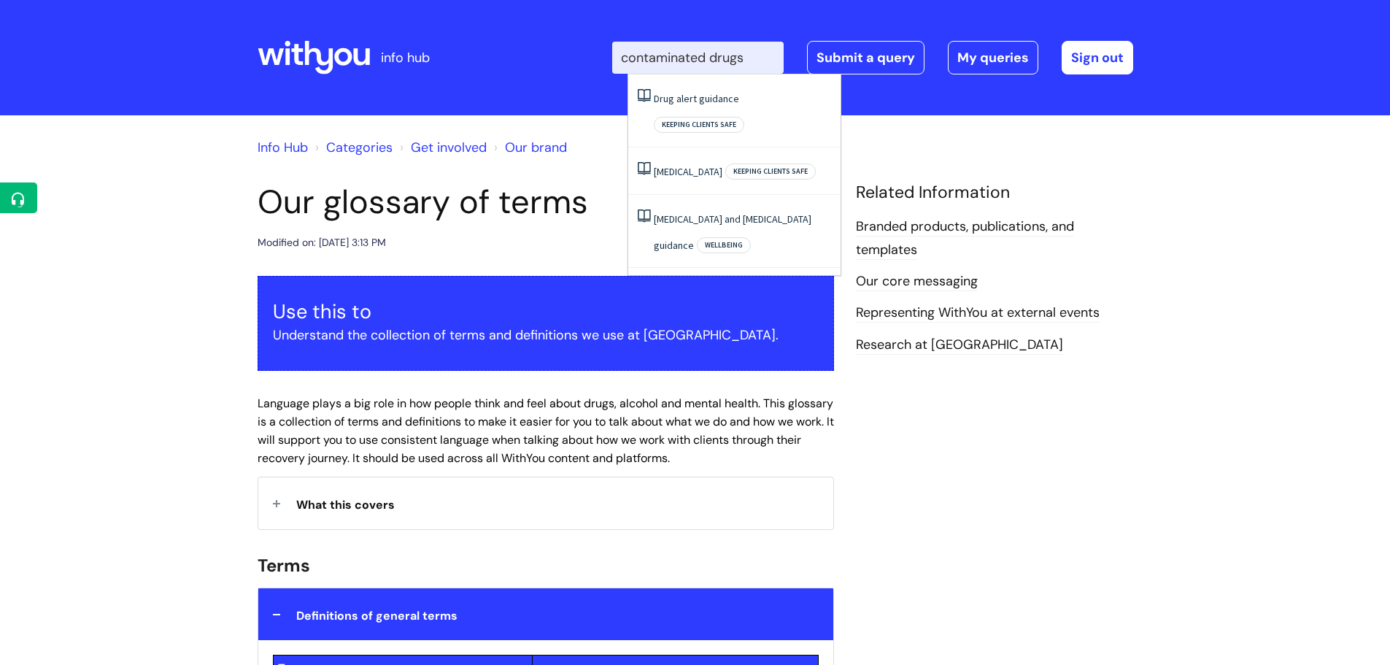
type input "contaminated drugs"
click button "Search" at bounding box center [0, 0] width 0 height 0
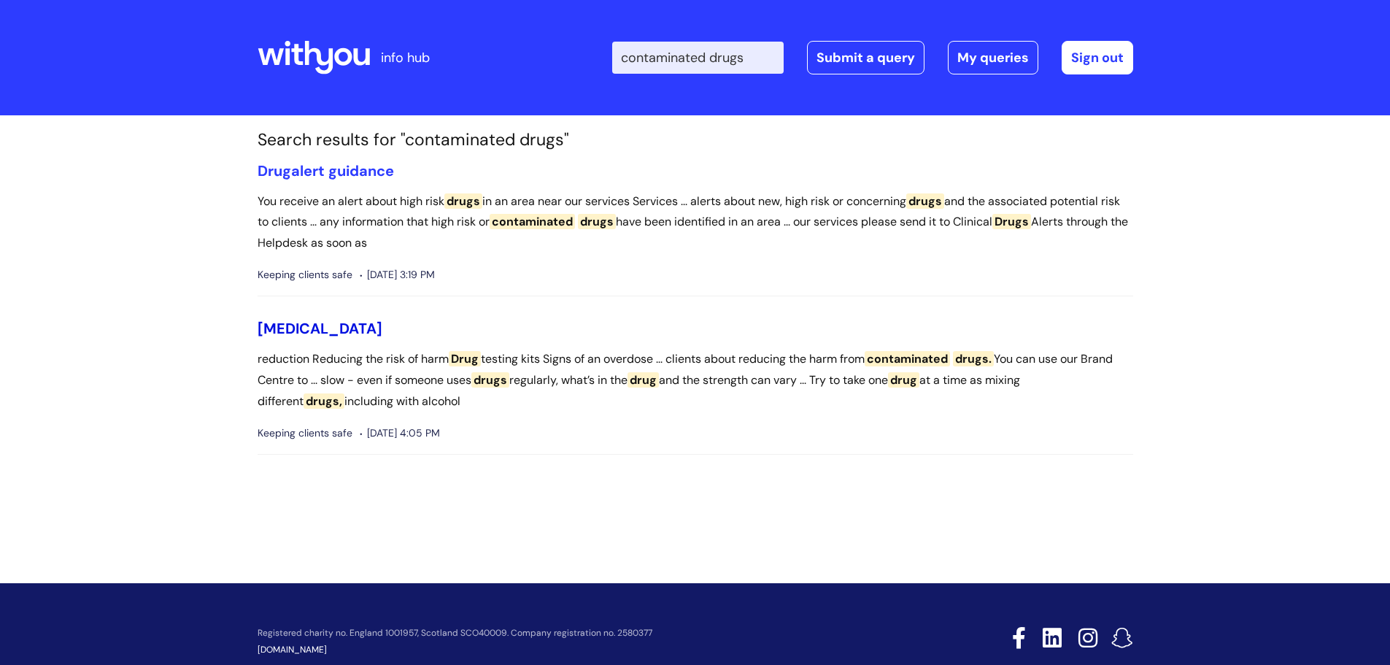
click at [325, 336] on link "[MEDICAL_DATA]" at bounding box center [320, 328] width 125 height 19
click at [363, 173] on link "Drug alert guidance" at bounding box center [326, 170] width 136 height 19
click at [344, 338] on link "[MEDICAL_DATA]" at bounding box center [320, 328] width 125 height 19
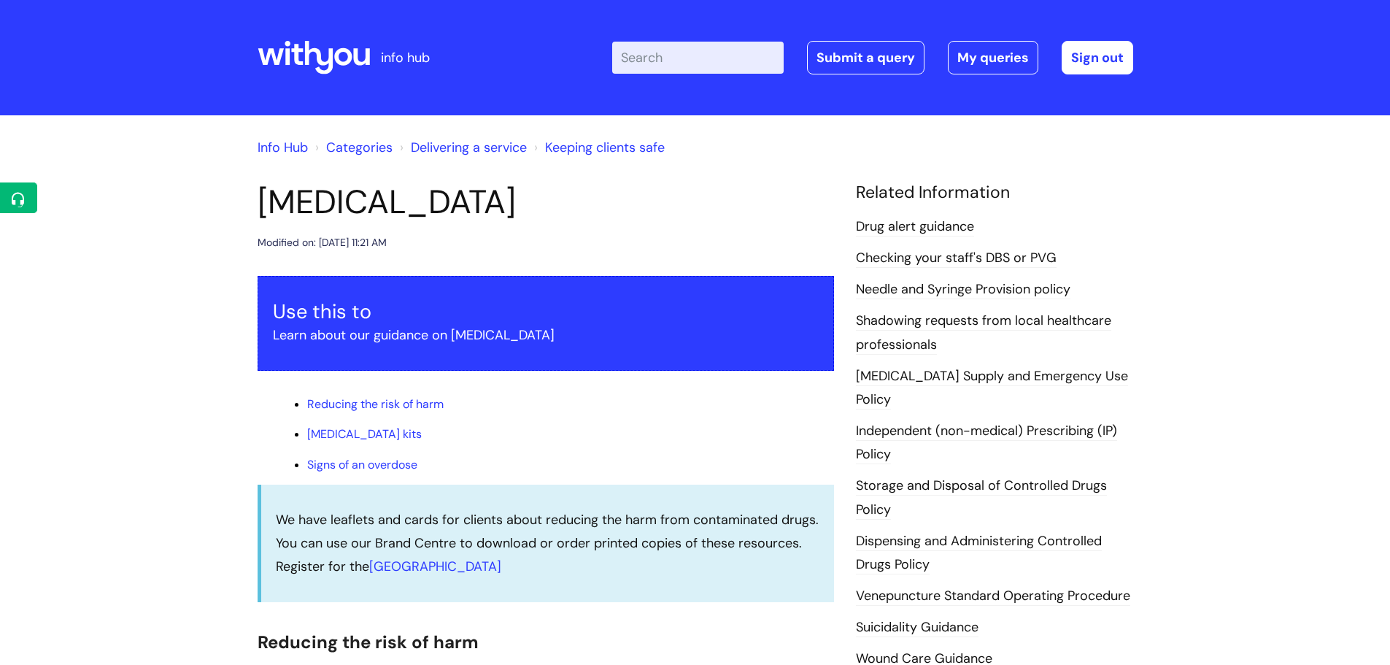
drag, startPoint x: 189, startPoint y: 539, endPoint x: 109, endPoint y: 509, distance: 85.9
click at [449, 155] on link "Delivering a service" at bounding box center [469, 148] width 116 height 18
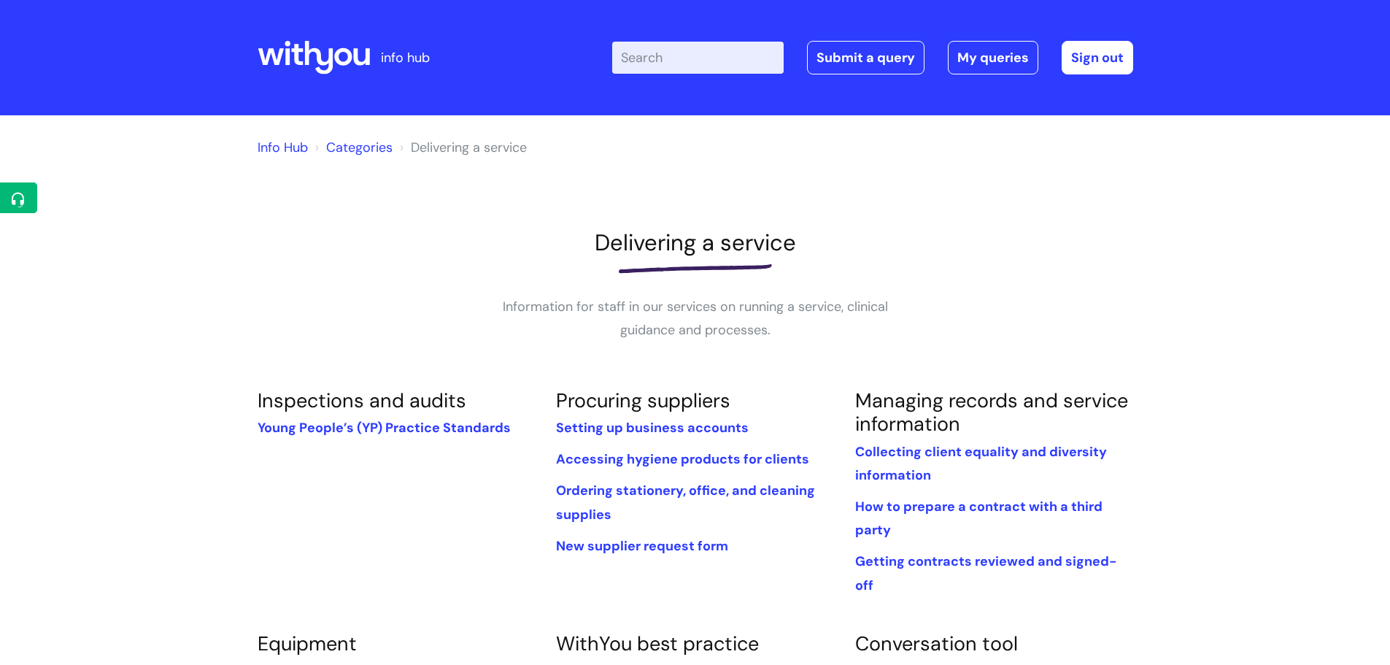
click at [381, 154] on link "Categories" at bounding box center [359, 148] width 66 height 18
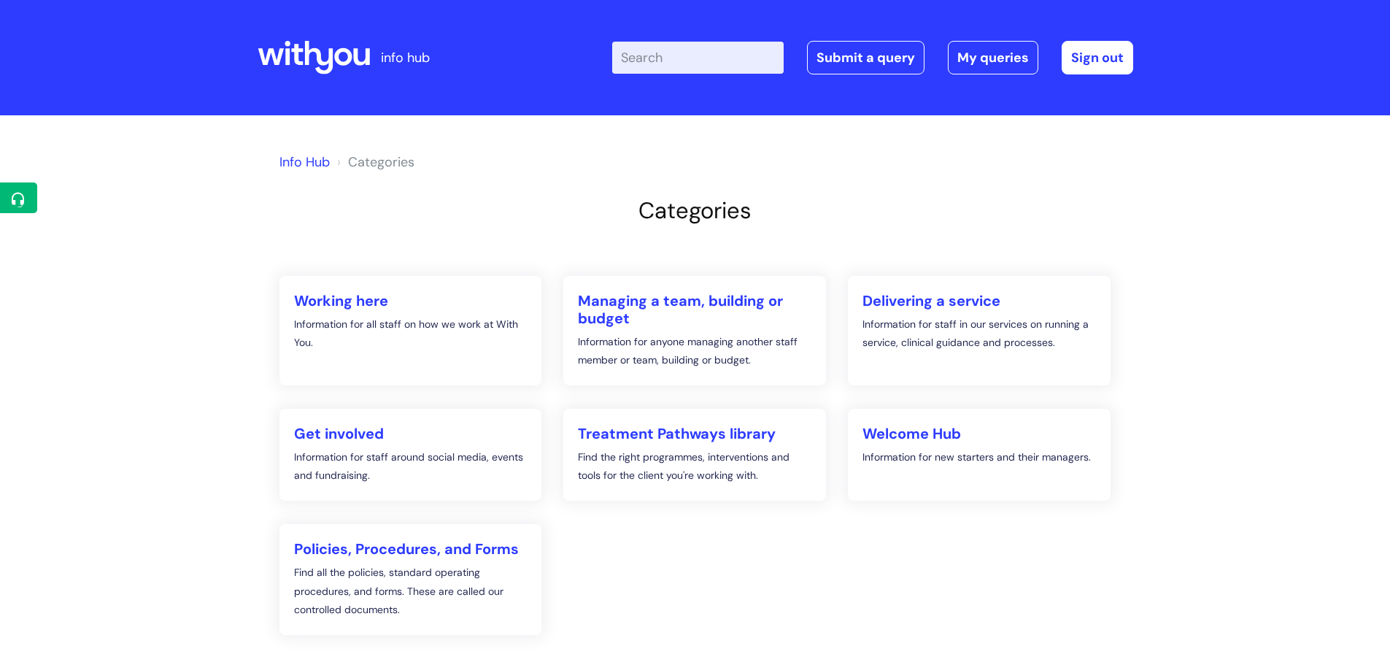
click at [697, 69] on input "Enter your search term here..." at bounding box center [698, 58] width 172 height 32
type input "harm reduction"
click button "Search" at bounding box center [0, 0] width 0 height 0
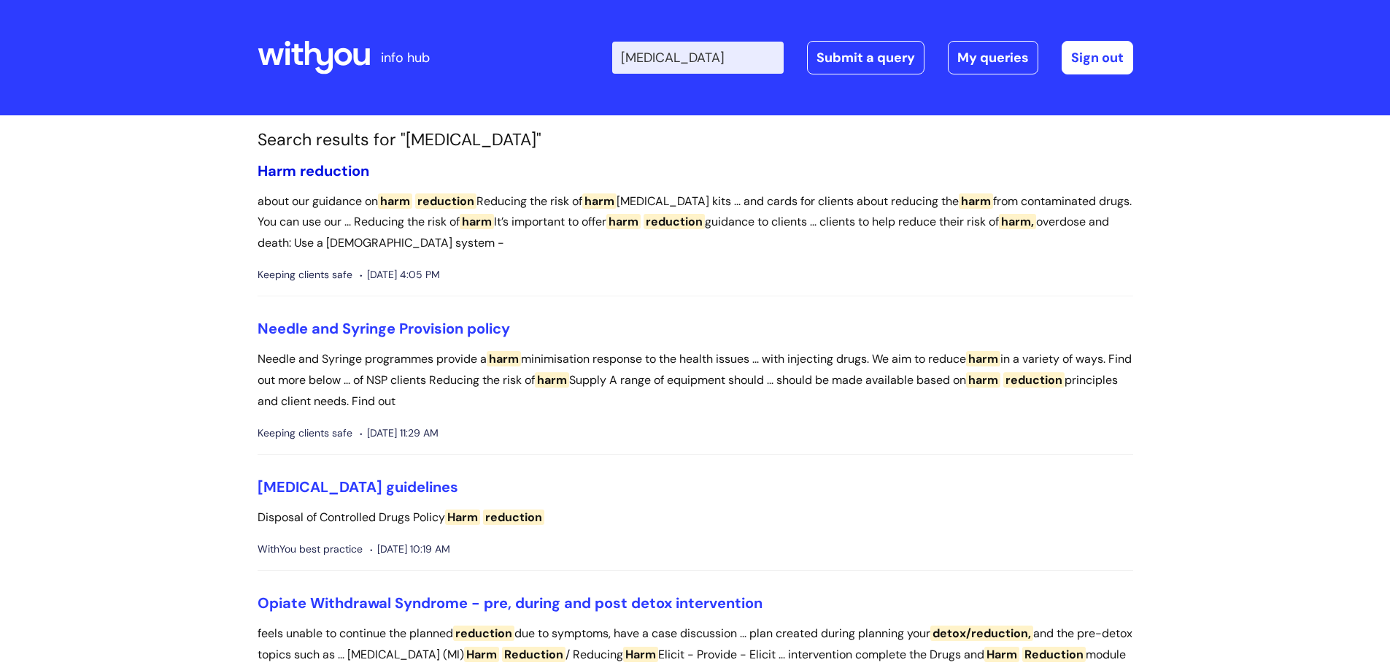
click at [355, 173] on span "reduction" at bounding box center [334, 170] width 69 height 19
